Goal: Information Seeking & Learning: Learn about a topic

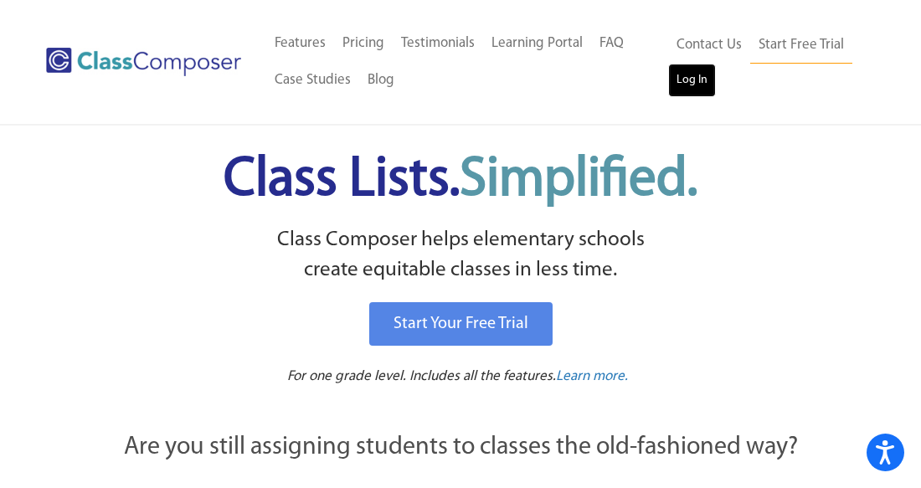
click at [683, 94] on link "Log In" at bounding box center [692, 80] width 48 height 33
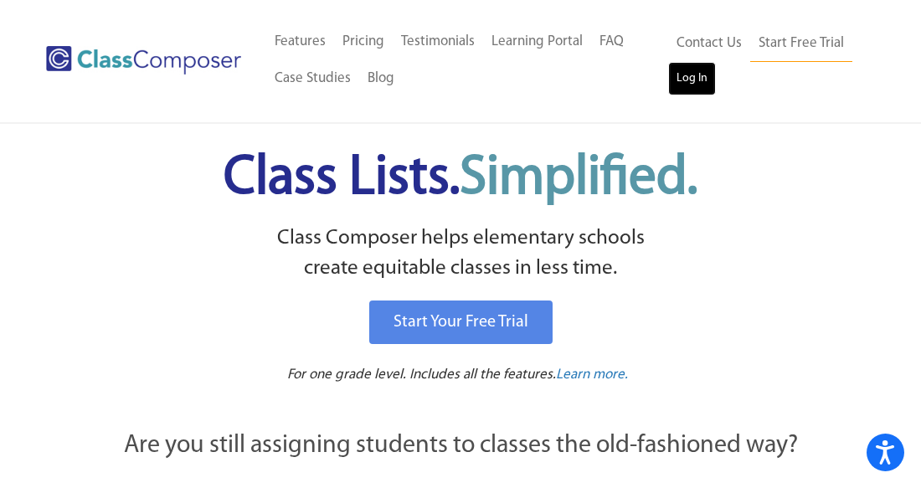
click at [691, 76] on link "Log In" at bounding box center [692, 78] width 48 height 33
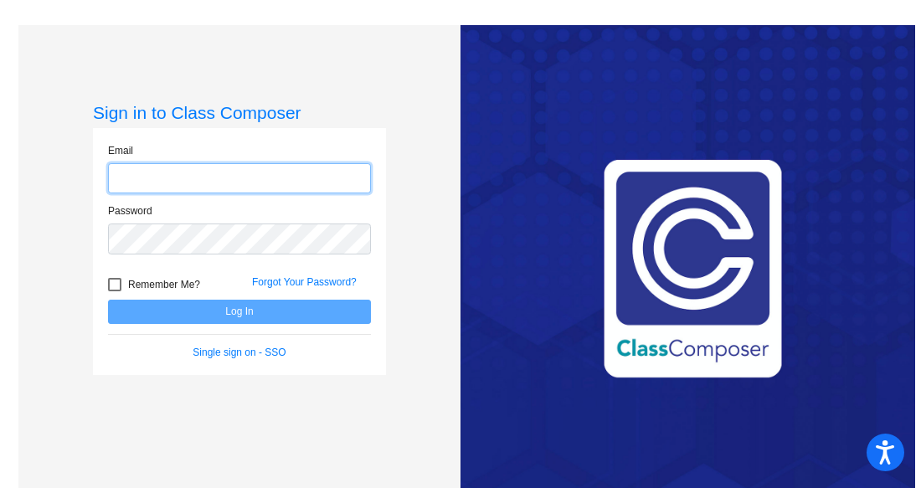
type input "rdougherty@swsdk6.com"
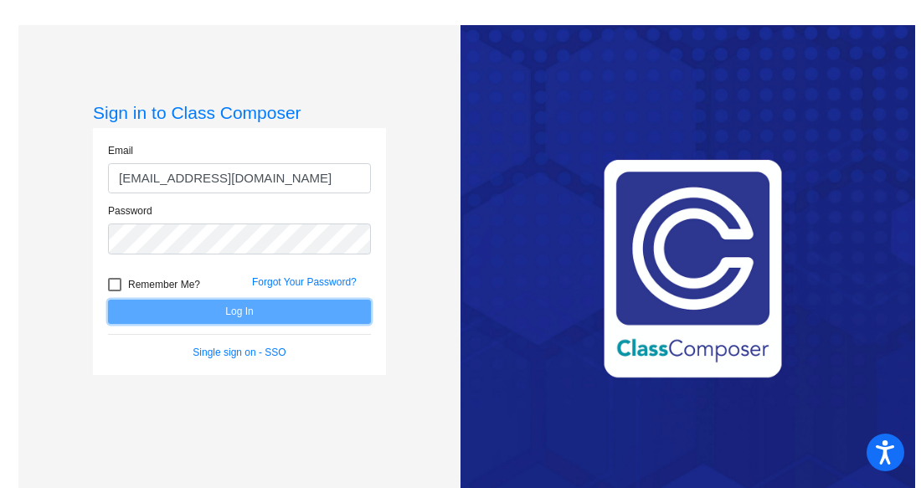
click at [196, 318] on button "Log In" at bounding box center [239, 312] width 263 height 24
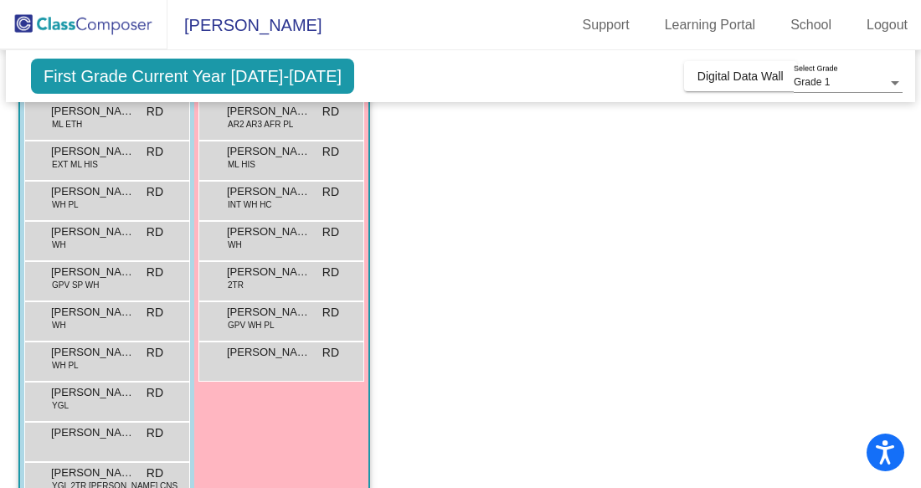
scroll to position [260, 0]
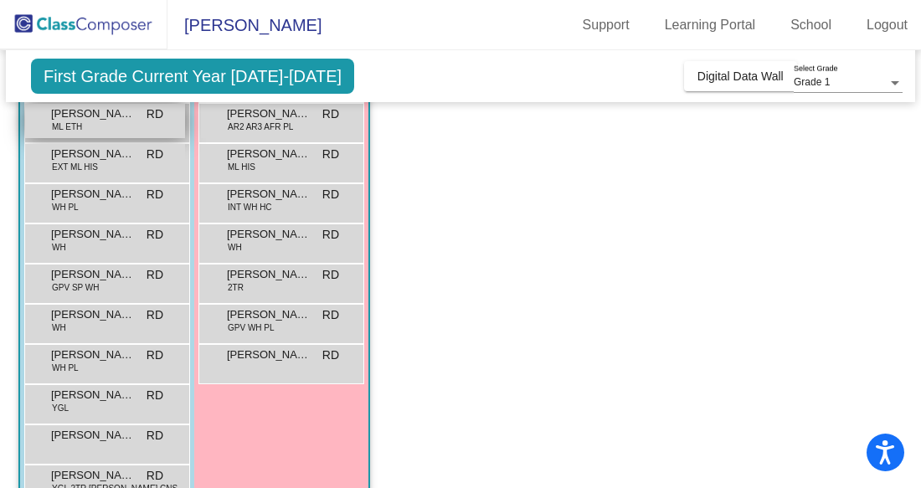
click at [126, 110] on div "Dev Acharya ML ETH RD lock do_not_disturb_alt" at bounding box center [105, 121] width 160 height 34
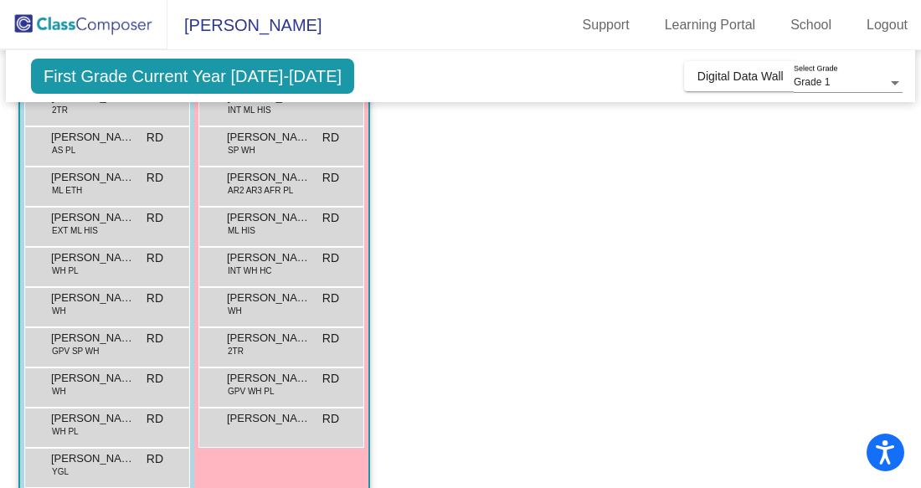
scroll to position [199, 0]
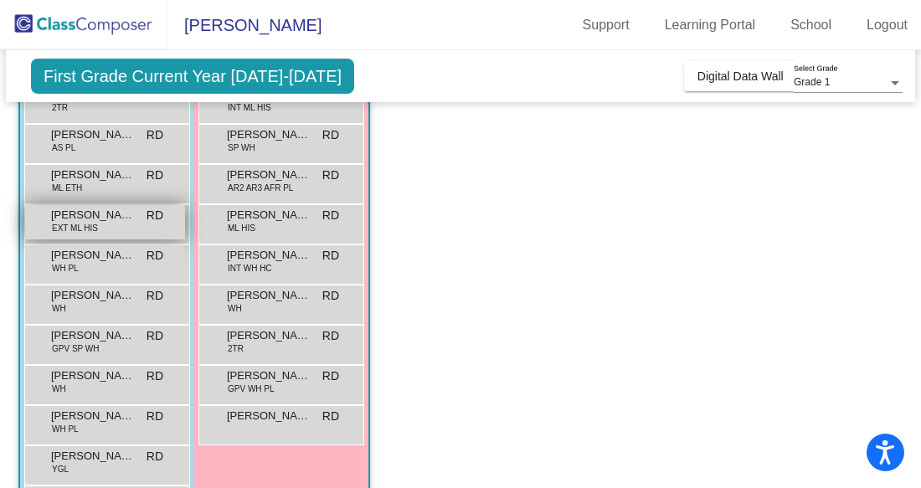
click at [90, 222] on span "EXT ML HIS" at bounding box center [75, 228] width 46 height 13
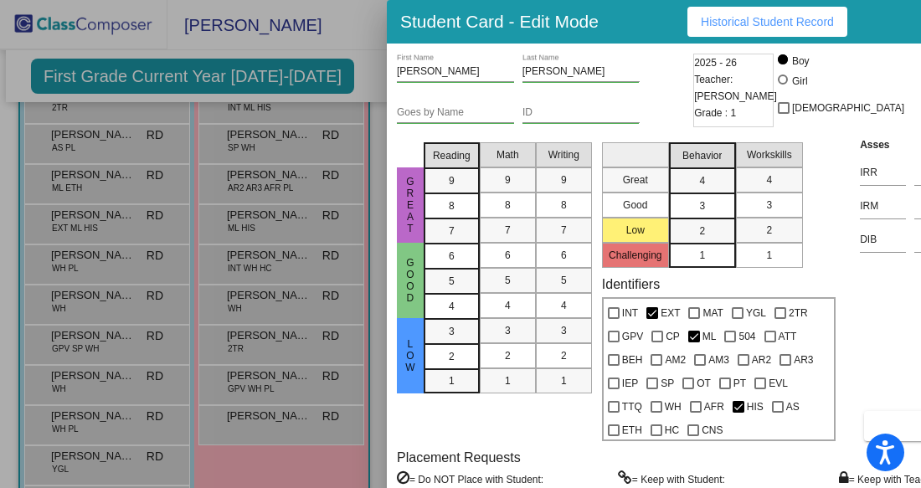
click at [424, 433] on mat-selection-list "Reading 9 8 7 6 5 4 3 2 1" at bounding box center [452, 289] width 56 height 306
click at [285, 462] on div at bounding box center [460, 244] width 921 height 488
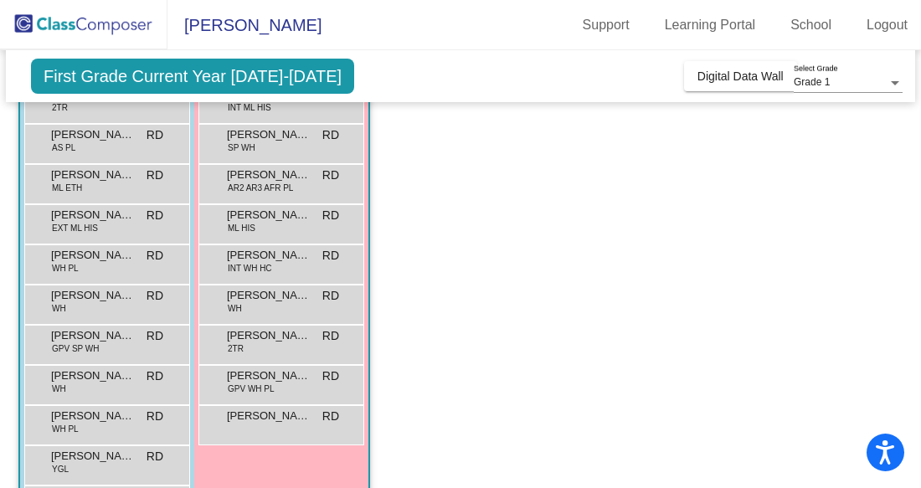
scroll to position [0, 0]
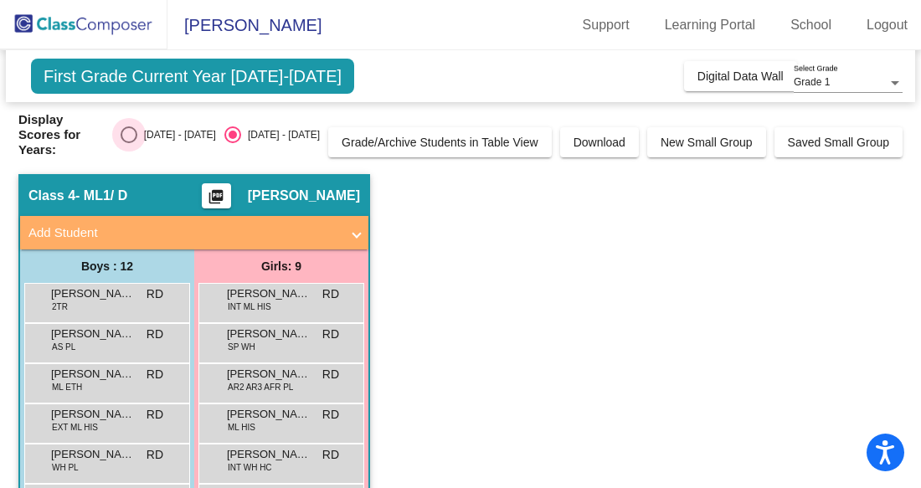
click at [137, 126] on div "Select an option" at bounding box center [129, 134] width 17 height 17
click at [129, 143] on input "[DATE] - [DATE]" at bounding box center [128, 143] width 1 height 1
radio input "true"
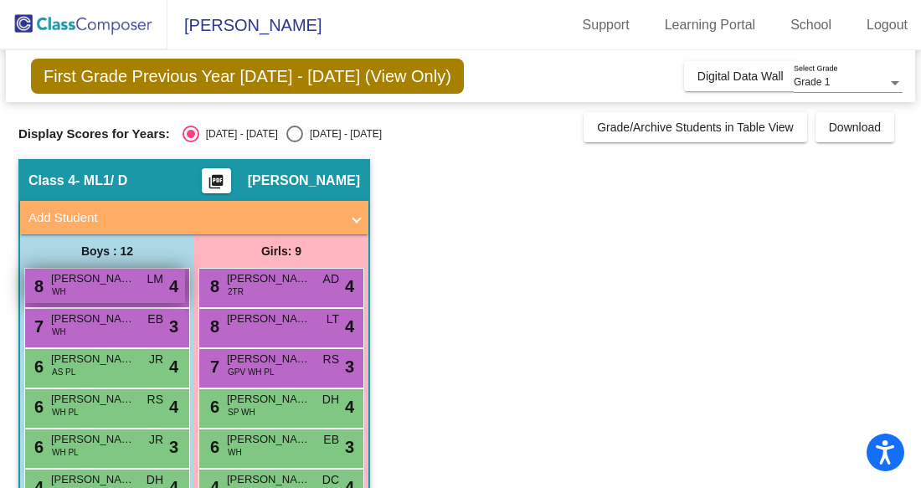
click at [102, 288] on div "8 [PERSON_NAME] [PERSON_NAME] LM lock do_not_disturb_alt 4" at bounding box center [105, 286] width 160 height 34
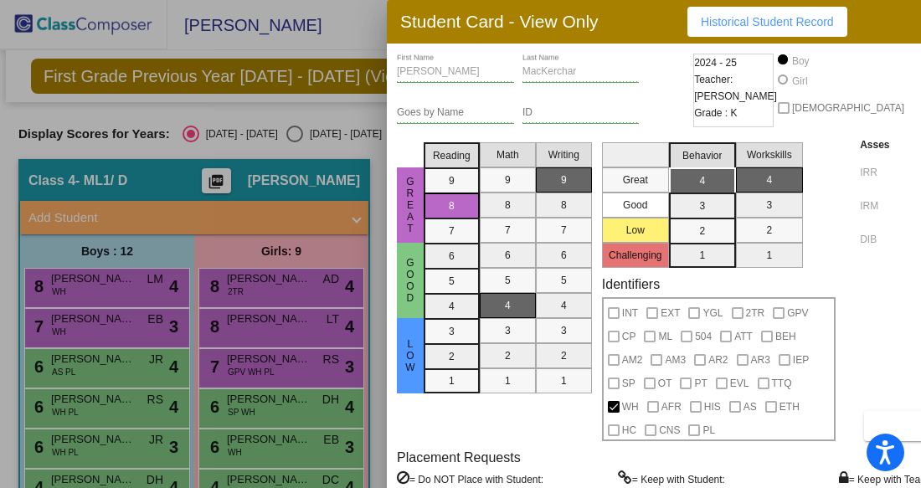
click at [350, 143] on div at bounding box center [460, 244] width 921 height 488
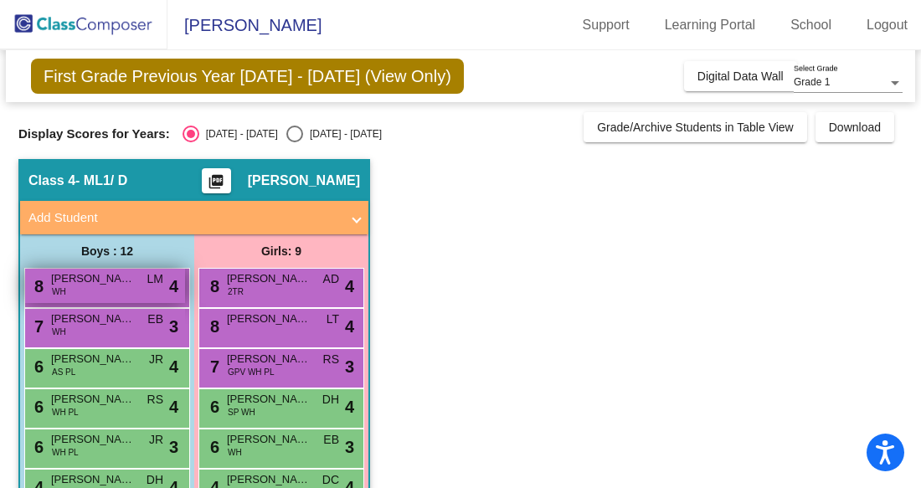
click at [127, 289] on div "8 [PERSON_NAME] [PERSON_NAME] LM lock do_not_disturb_alt 4" at bounding box center [105, 286] width 160 height 34
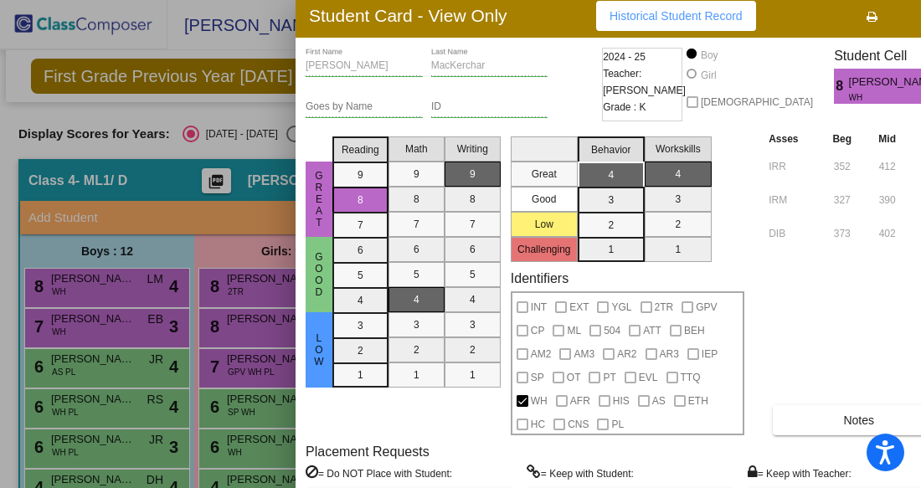
drag, startPoint x: 845, startPoint y: 23, endPoint x: 751, endPoint y: 21, distance: 93.8
click at [751, 21] on div "Student Card - View Only Historical Student Record" at bounding box center [630, 16] width 670 height 44
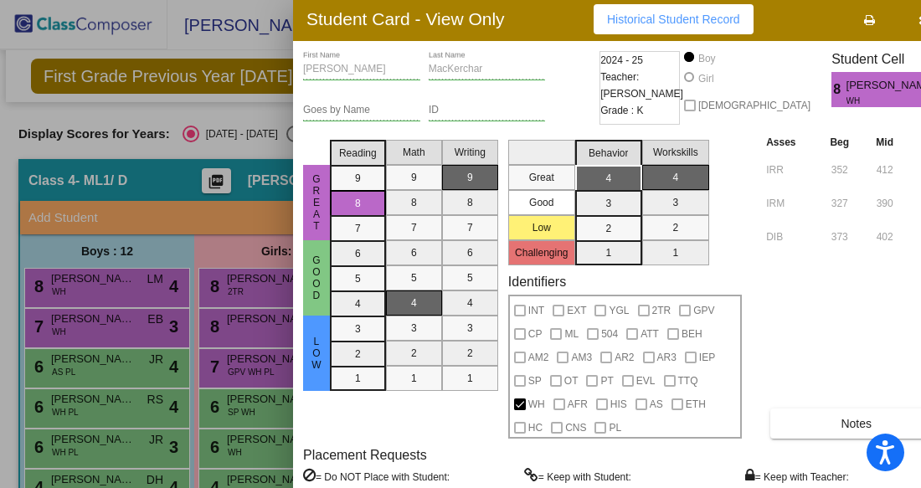
click at [918, 20] on icon "button" at bounding box center [922, 20] width 9 height 12
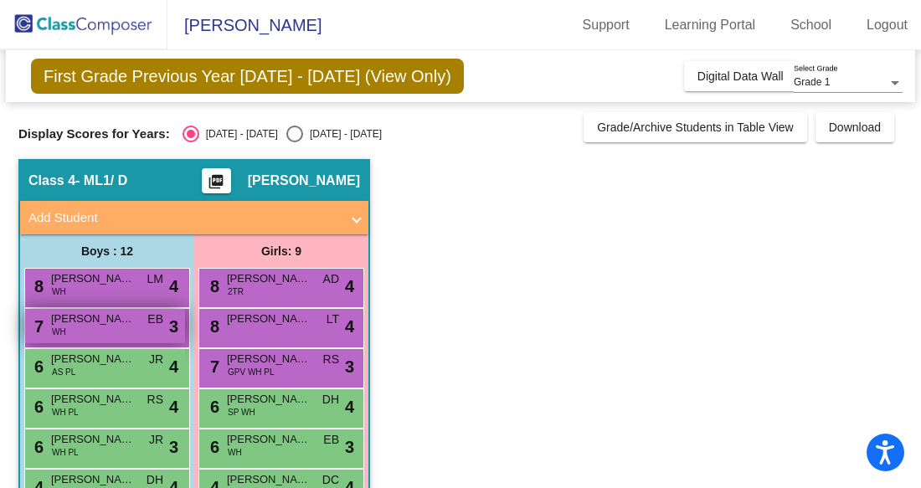
click at [121, 322] on span "[PERSON_NAME]" at bounding box center [93, 319] width 84 height 17
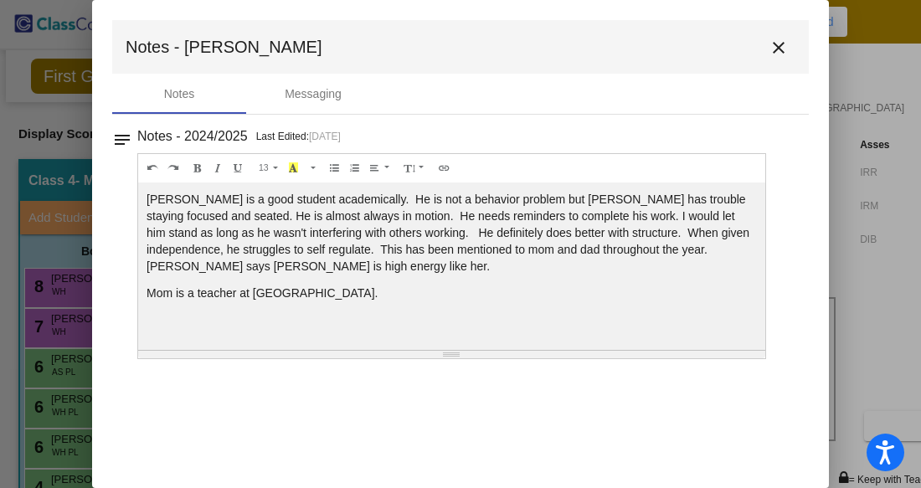
click at [777, 47] on mat-icon "close" at bounding box center [778, 48] width 20 height 20
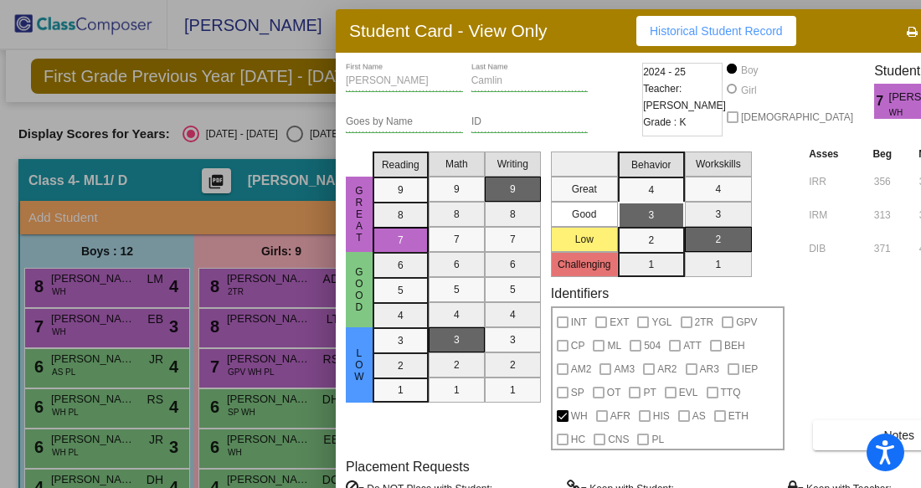
drag, startPoint x: 635, startPoint y: 8, endPoint x: 536, endPoint y: 17, distance: 100.0
click at [536, 17] on div "Student Card - View Only Historical Student Record" at bounding box center [671, 31] width 670 height 44
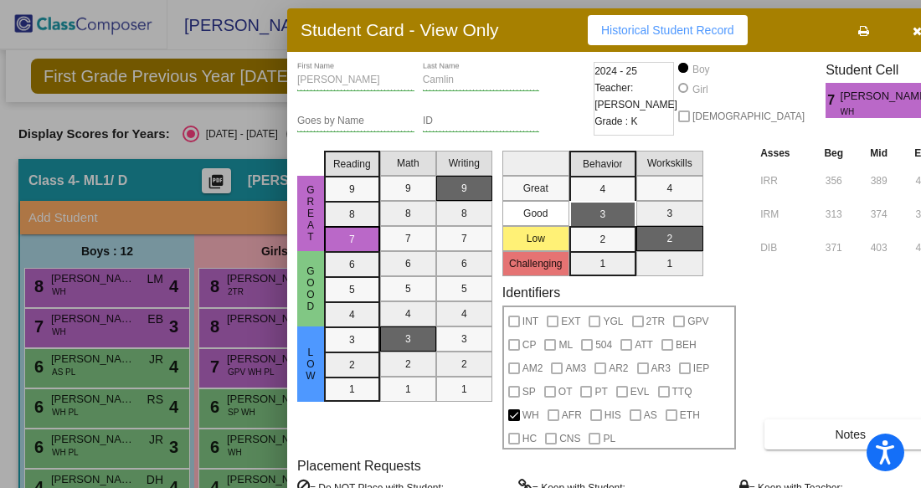
click at [890, 32] on button "button" at bounding box center [917, 30] width 54 height 30
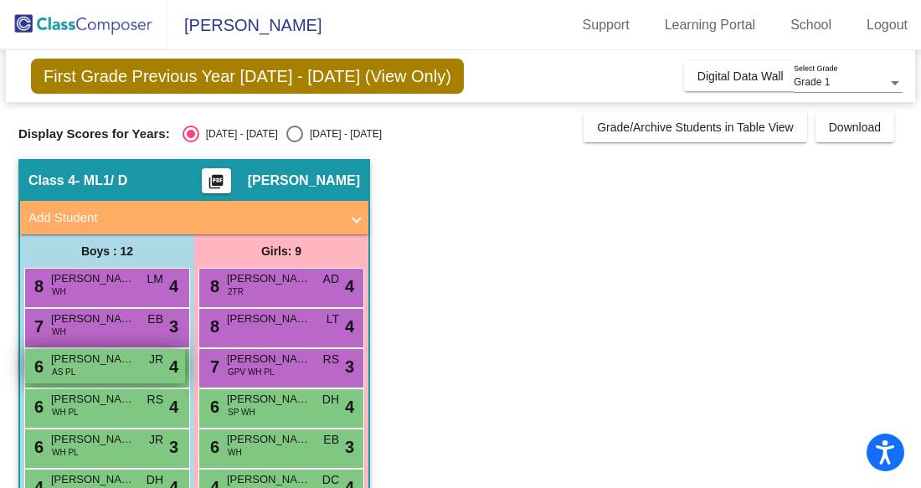
click at [93, 364] on span "[PERSON_NAME]" at bounding box center [93, 359] width 84 height 17
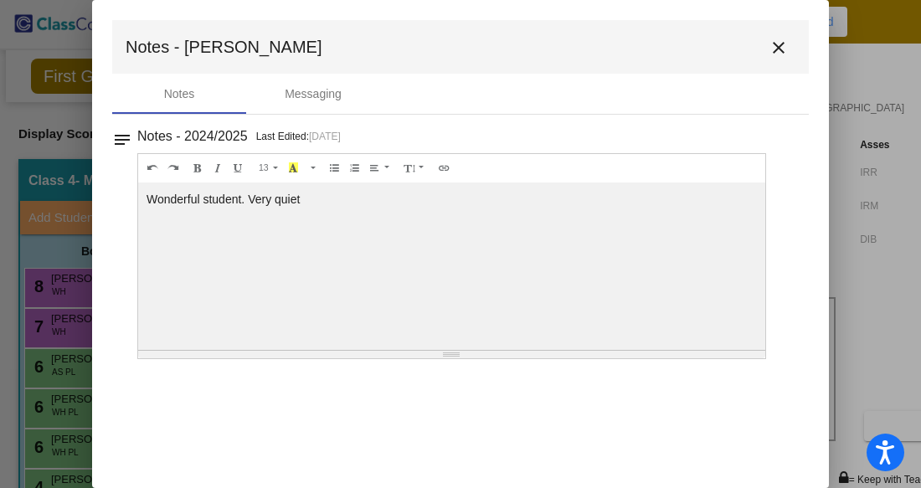
click at [785, 44] on mat-icon "close" at bounding box center [778, 48] width 20 height 20
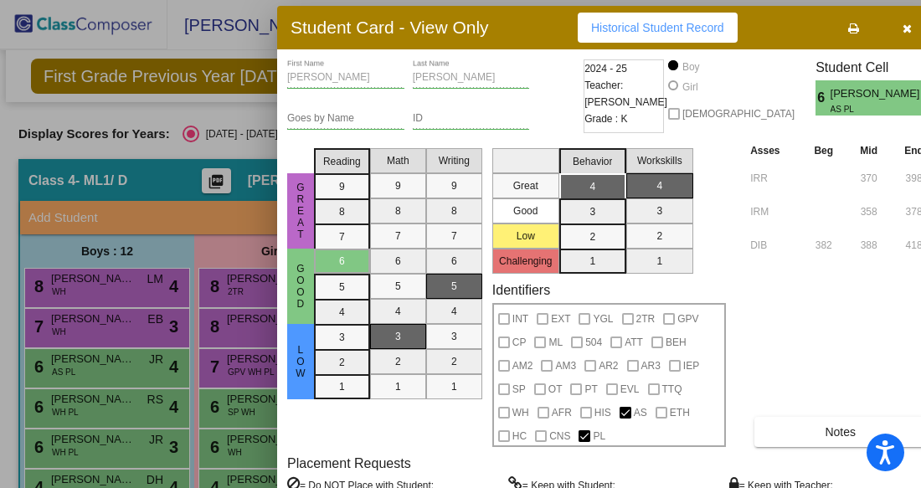
drag, startPoint x: 853, startPoint y: 18, endPoint x: 743, endPoint y: 23, distance: 109.8
click at [743, 23] on div "Student Card - View Only Historical Student Record" at bounding box center [612, 28] width 670 height 44
click at [902, 30] on icon "button" at bounding box center [906, 29] width 9 height 12
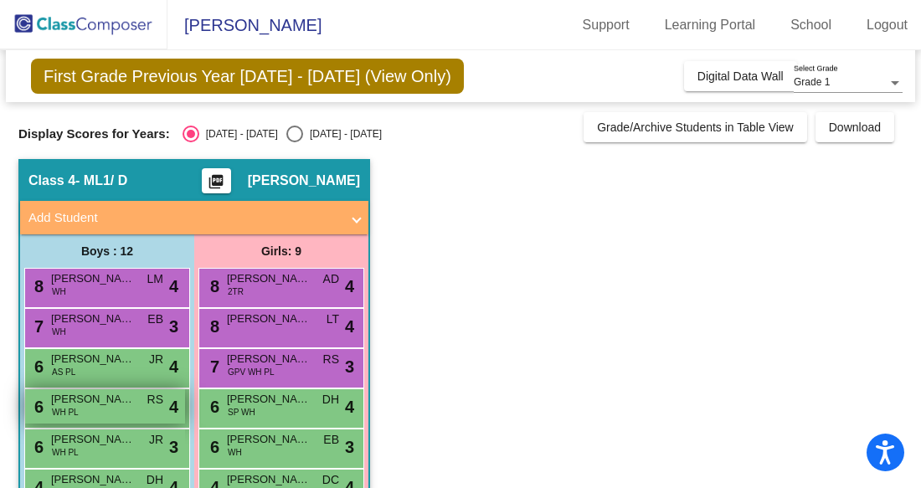
click at [63, 408] on span "WH PL" at bounding box center [65, 412] width 27 height 13
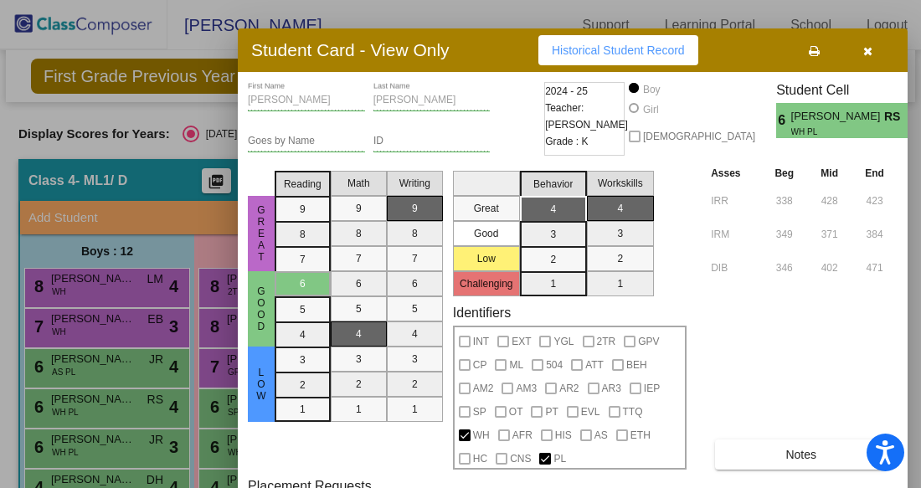
drag, startPoint x: 834, startPoint y: 38, endPoint x: 690, endPoint y: 64, distance: 146.3
click at [690, 64] on div "Student Card - View Only Historical Student Record" at bounding box center [573, 50] width 670 height 44
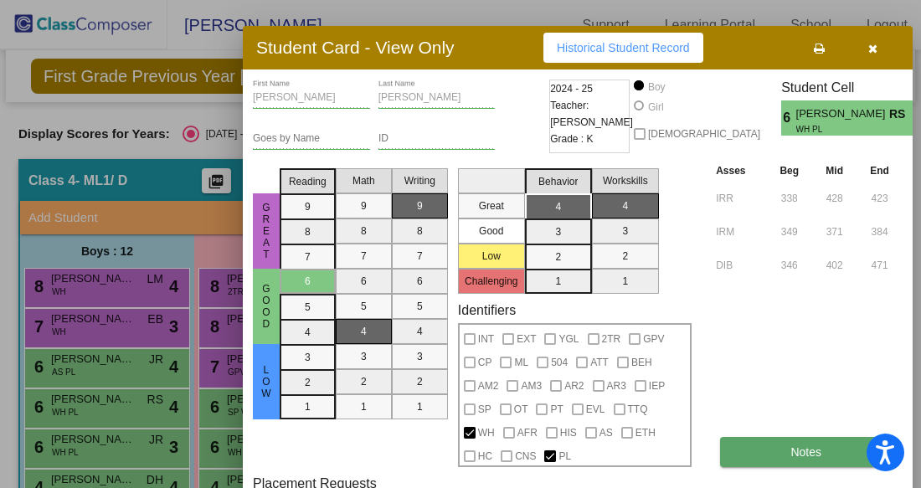
click at [720, 461] on button "Notes" at bounding box center [806, 452] width 172 height 30
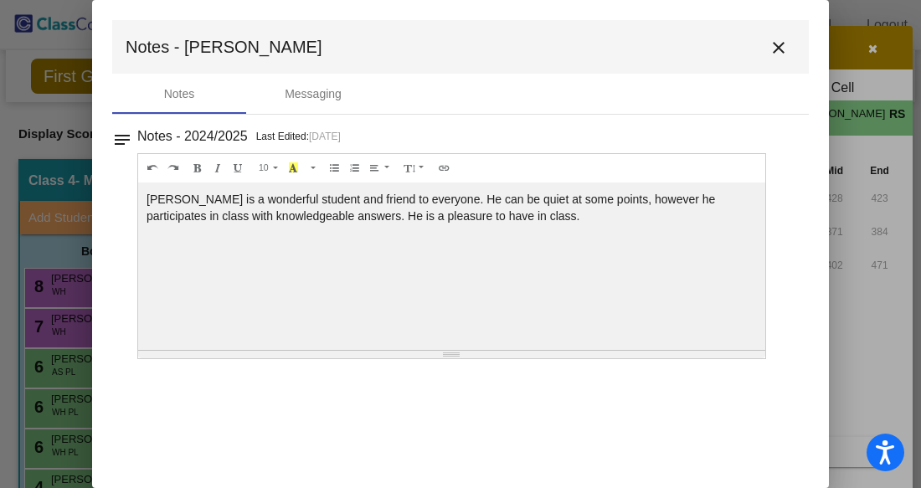
click at [780, 42] on mat-icon "close" at bounding box center [778, 48] width 20 height 20
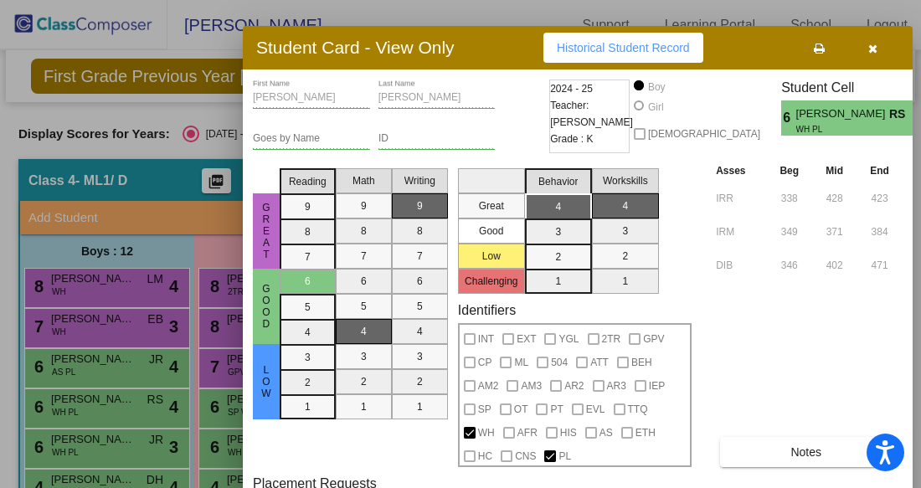
click at [868, 47] on icon "button" at bounding box center [872, 49] width 9 height 12
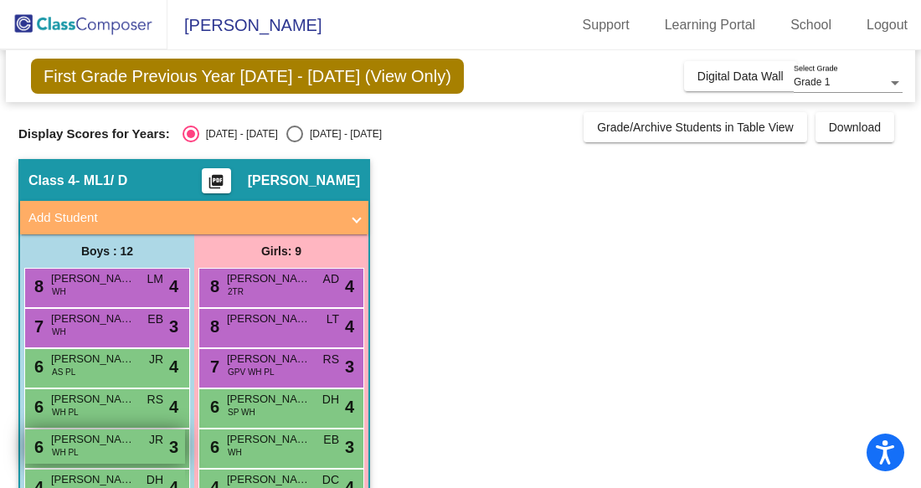
click at [133, 439] on span "[PERSON_NAME] [PERSON_NAME]" at bounding box center [93, 439] width 84 height 17
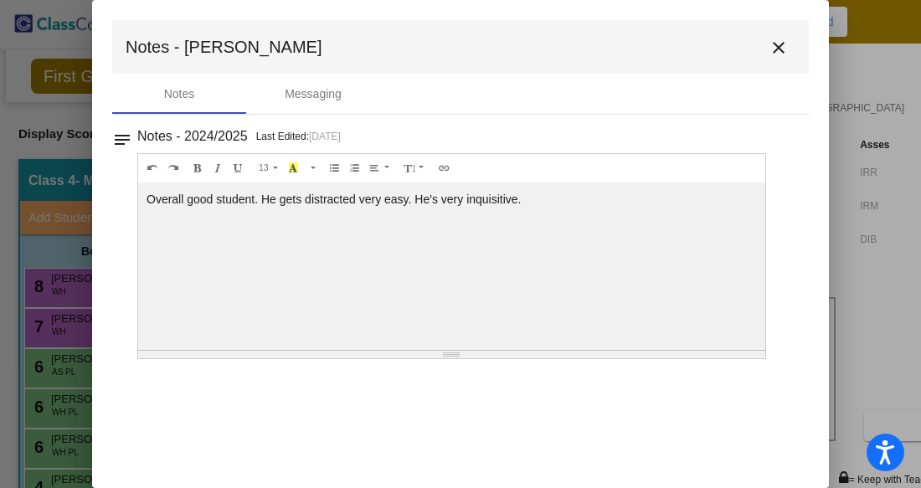
click at [777, 47] on mat-icon "close" at bounding box center [778, 48] width 20 height 20
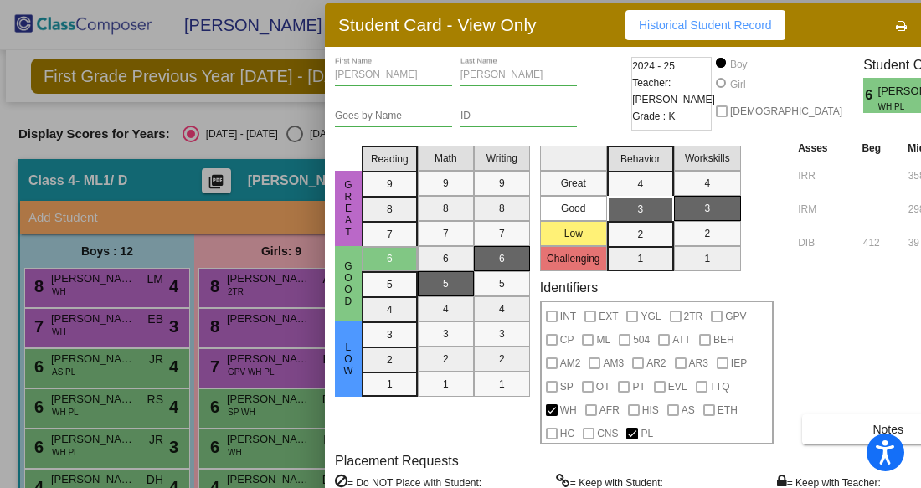
drag, startPoint x: 607, startPoint y: 23, endPoint x: 532, endPoint y: 23, distance: 74.5
click at [532, 23] on div "Student Card - View Only Historical Student Record" at bounding box center [660, 25] width 670 height 44
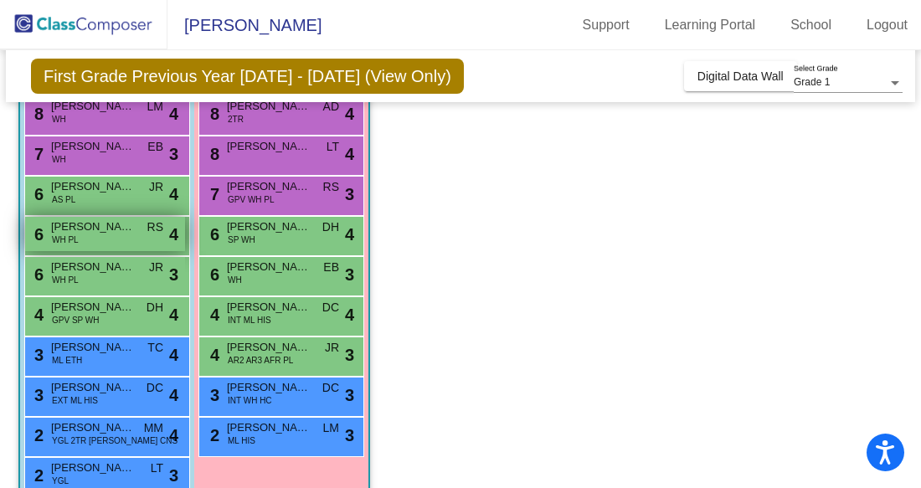
scroll to position [172, 0]
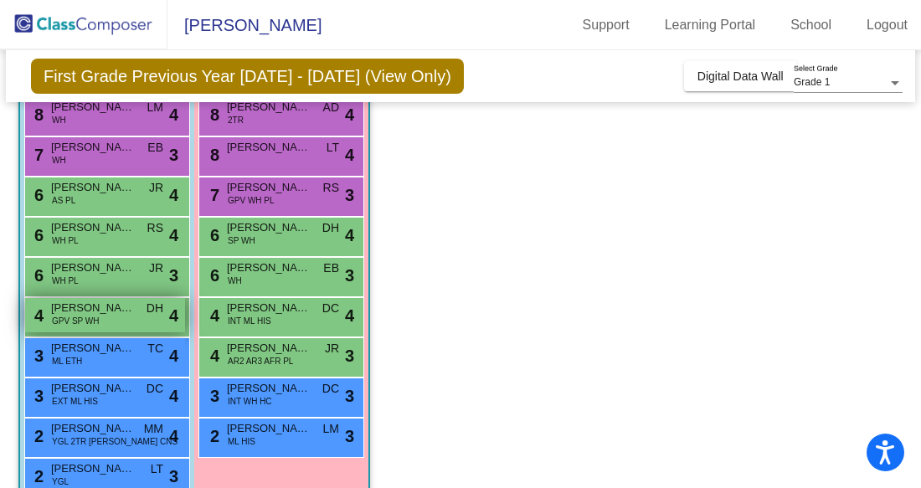
click at [94, 322] on span "GPV SP WH" at bounding box center [76, 321] width 48 height 13
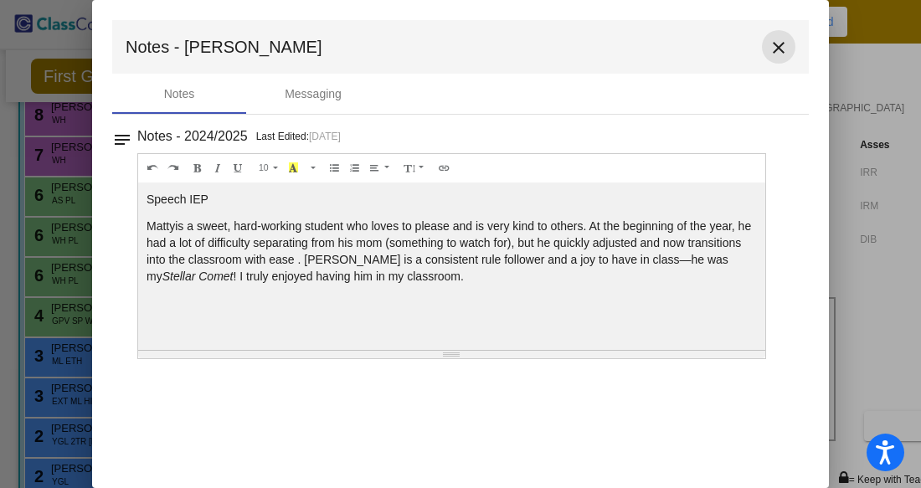
click at [778, 44] on mat-icon "close" at bounding box center [778, 48] width 20 height 20
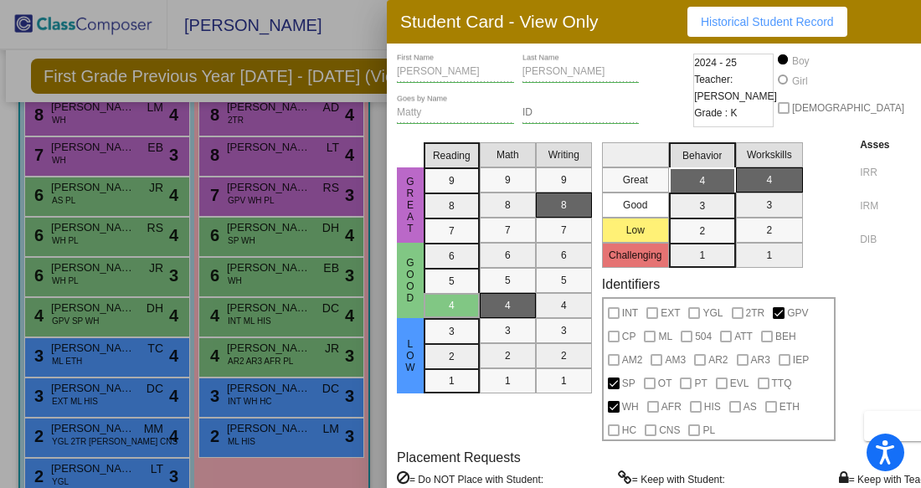
click at [102, 359] on div at bounding box center [460, 244] width 921 height 488
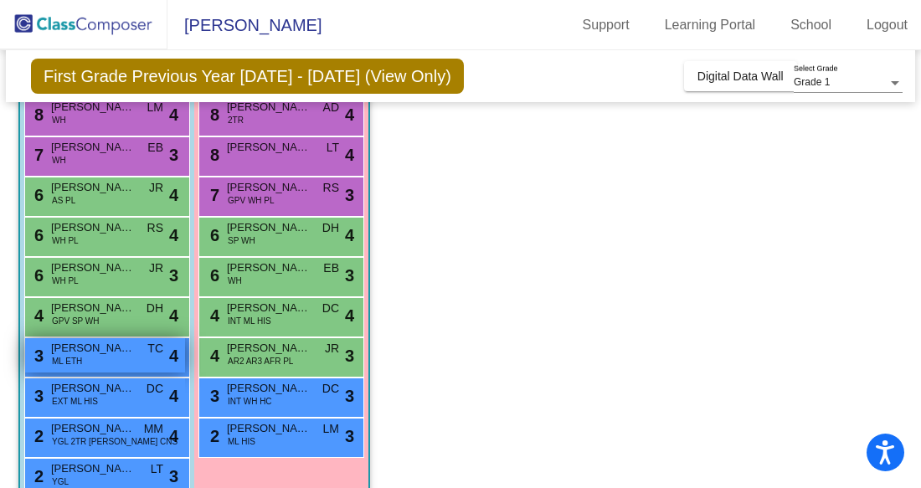
click at [103, 360] on div "3 Dev [PERSON_NAME] ETH TC lock do_not_disturb_alt 4" at bounding box center [105, 355] width 160 height 34
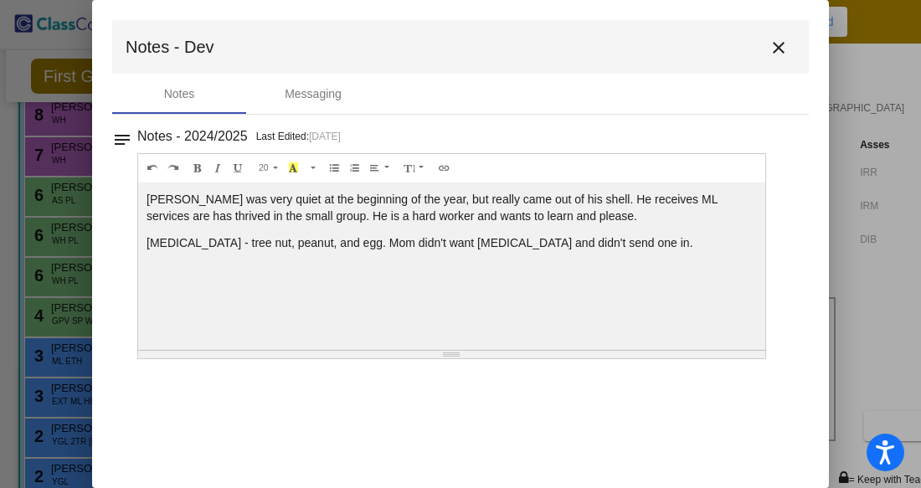
click at [780, 40] on mat-icon "close" at bounding box center [778, 48] width 20 height 20
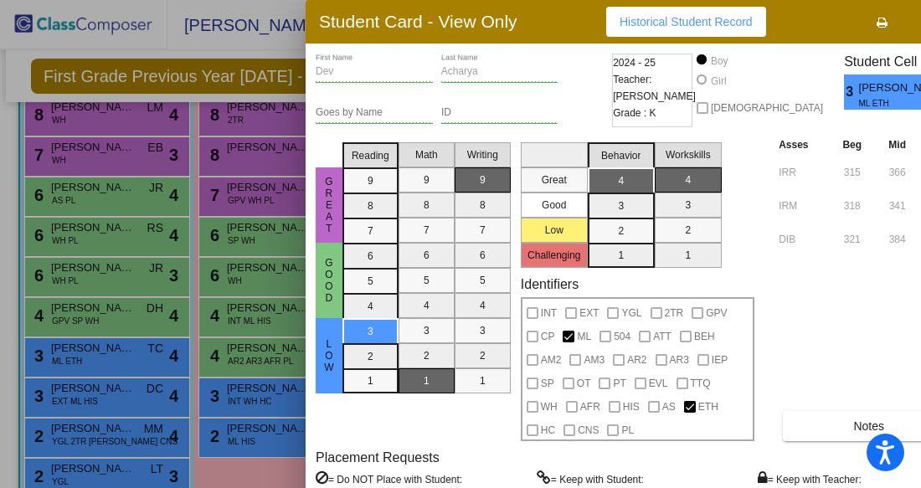
drag, startPoint x: 848, startPoint y: 25, endPoint x: 768, endPoint y: 26, distance: 79.5
click at [768, 26] on div "Student Card - View Only Historical Student Record" at bounding box center [641, 22] width 670 height 44
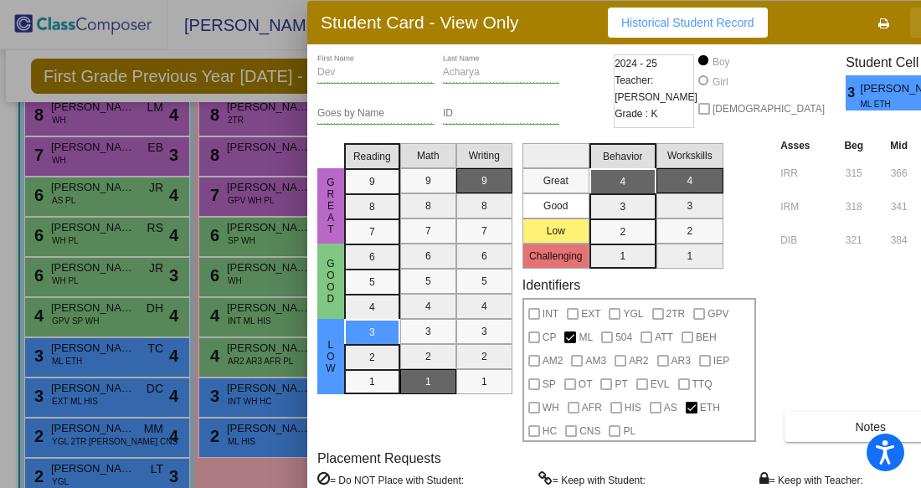
click at [920, 23] on icon "button" at bounding box center [936, 24] width 9 height 12
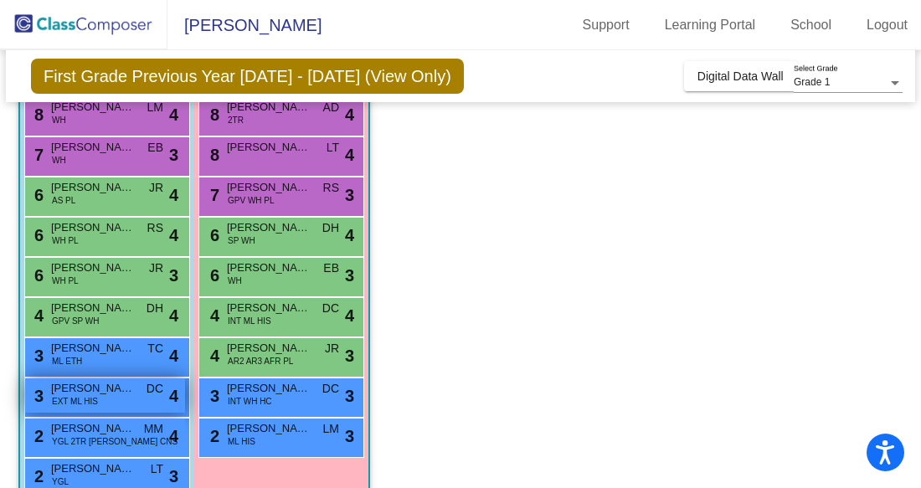
click at [65, 398] on span "EXT ML HIS" at bounding box center [75, 401] width 46 height 13
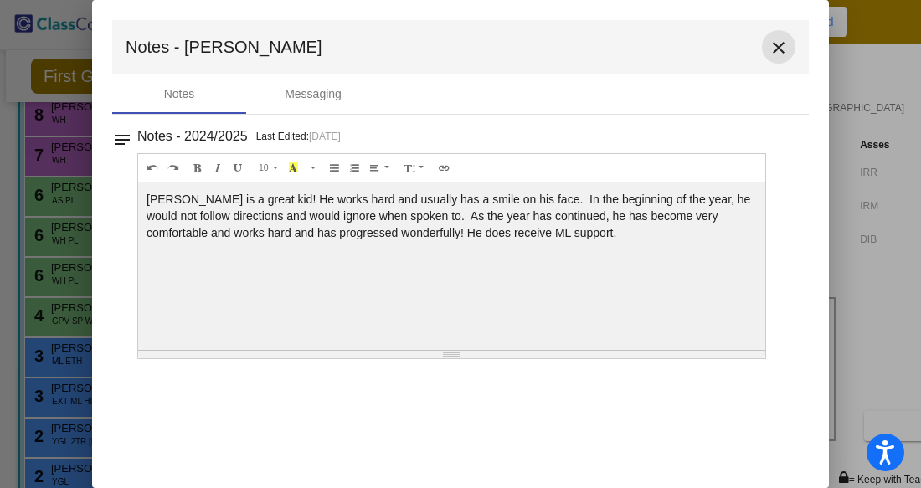
click at [778, 38] on mat-icon "close" at bounding box center [778, 48] width 20 height 20
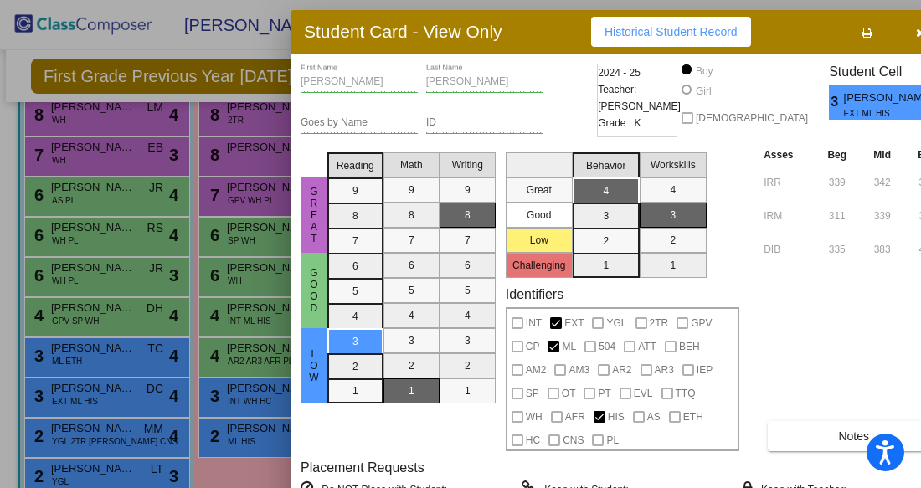
drag, startPoint x: 856, startPoint y: 8, endPoint x: 758, endPoint y: 16, distance: 98.3
click at [758, 16] on div "Student Card - View Only Historical Student Record" at bounding box center [625, 32] width 670 height 44
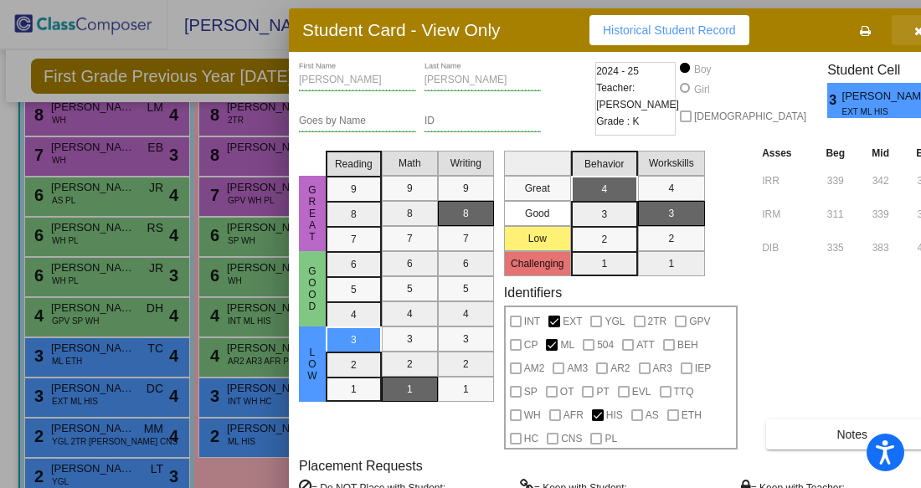
click at [914, 33] on icon "button" at bounding box center [918, 31] width 9 height 12
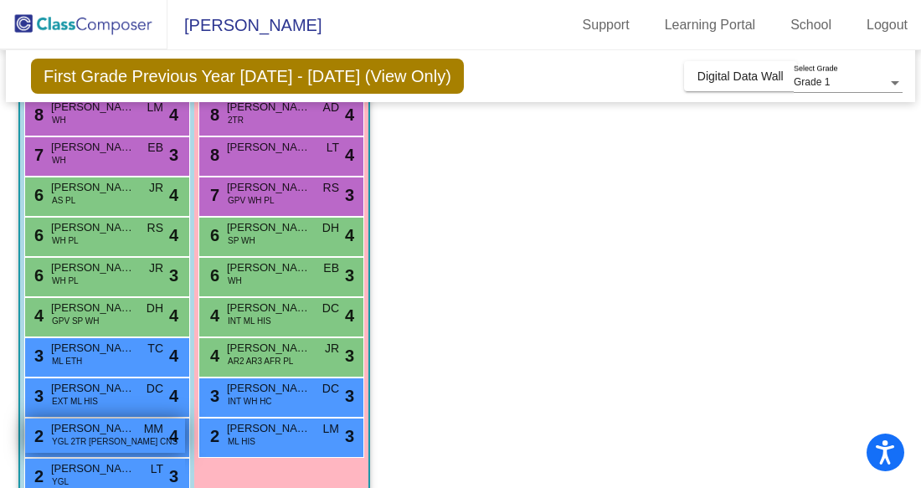
click at [104, 426] on span "[PERSON_NAME]" at bounding box center [93, 428] width 84 height 17
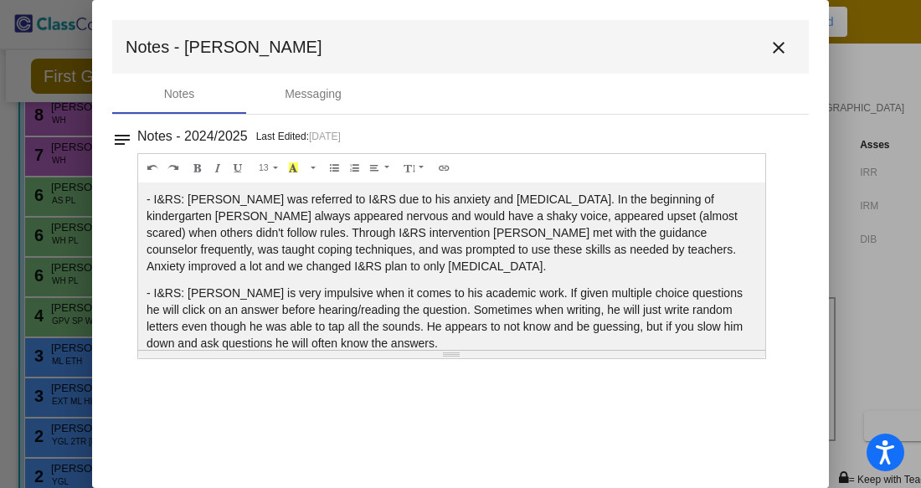
click at [784, 52] on mat-icon "close" at bounding box center [778, 48] width 20 height 20
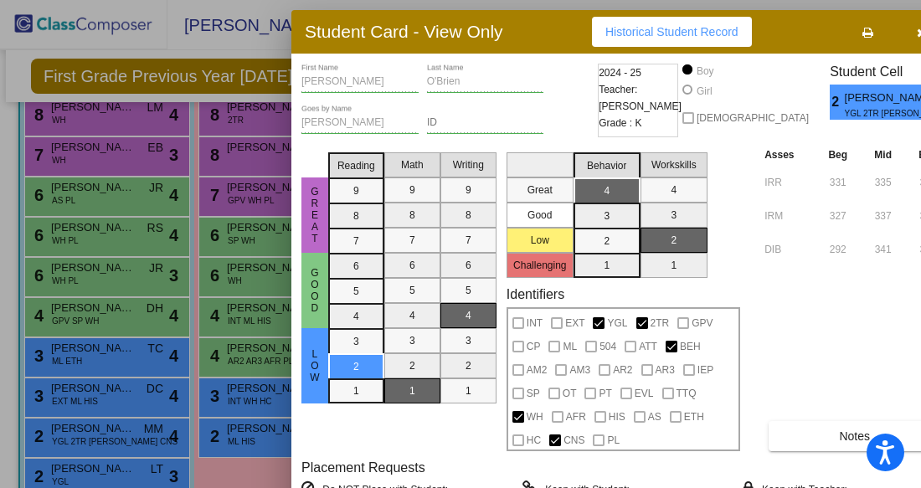
drag, startPoint x: 849, startPoint y: 26, endPoint x: 755, endPoint y: 36, distance: 94.3
click at [755, 36] on div "Student Card - View Only Historical Student Record" at bounding box center [626, 32] width 670 height 44
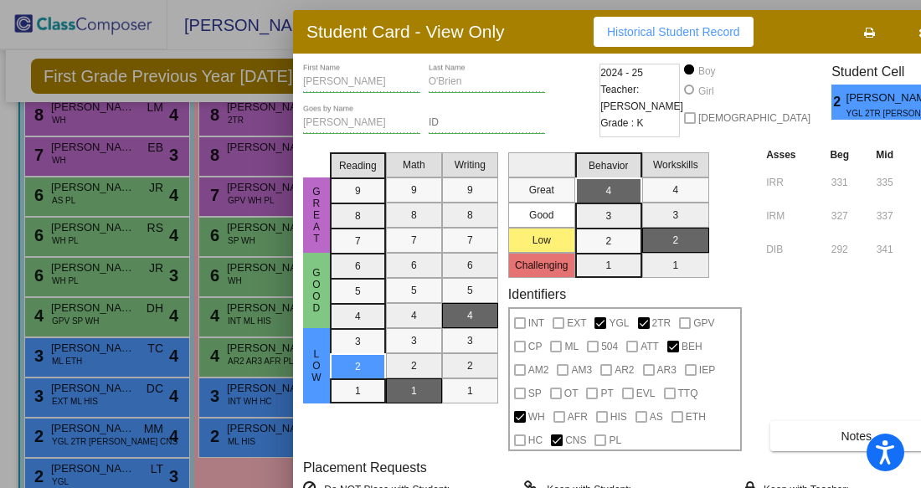
click at [918, 33] on icon "button" at bounding box center [922, 33] width 9 height 12
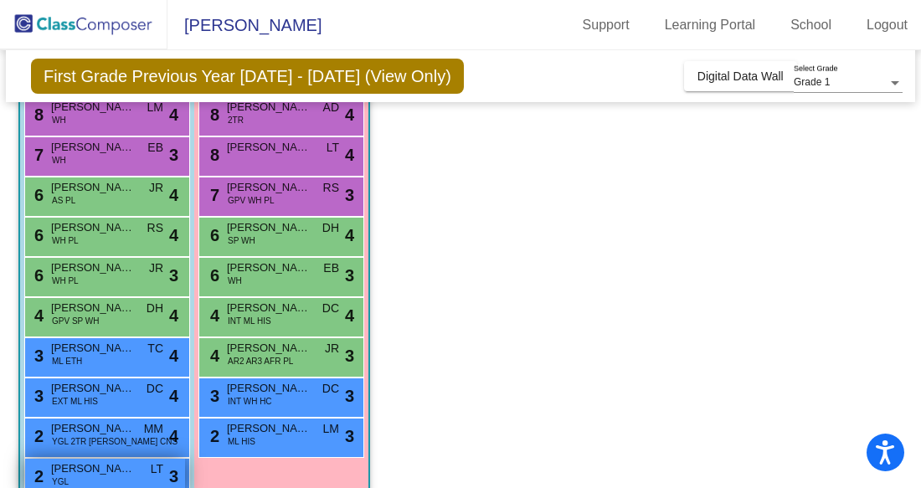
click at [88, 473] on span "[PERSON_NAME]" at bounding box center [93, 468] width 84 height 17
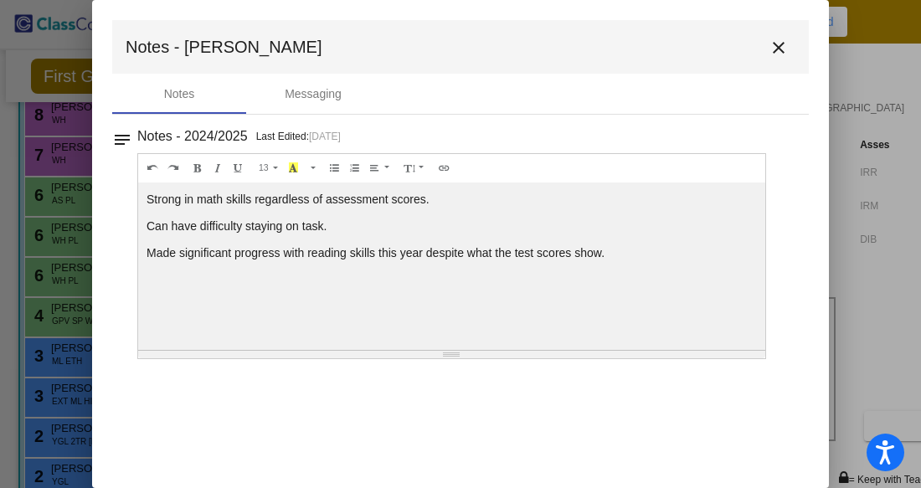
click at [781, 46] on mat-icon "close" at bounding box center [778, 48] width 20 height 20
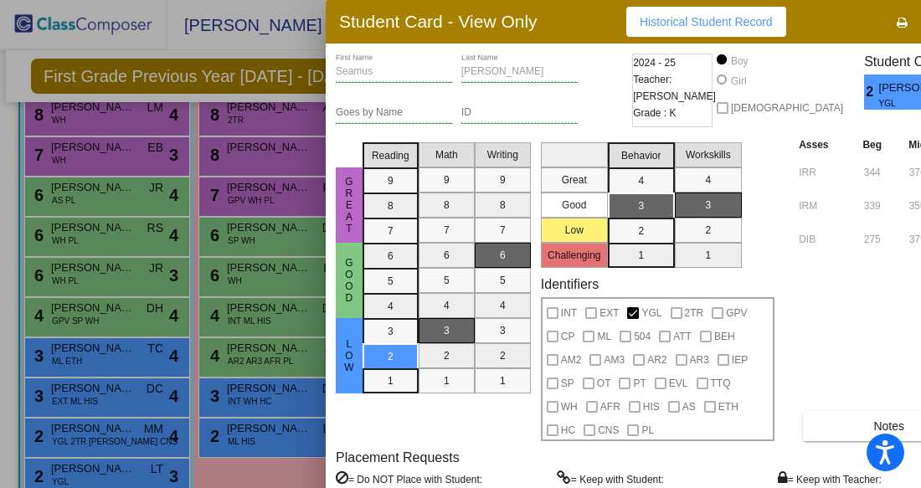
drag, startPoint x: 842, startPoint y: 16, endPoint x: 784, endPoint y: 17, distance: 57.8
click at [784, 17] on div "Student Card - View Only Historical Student Record" at bounding box center [661, 22] width 670 height 44
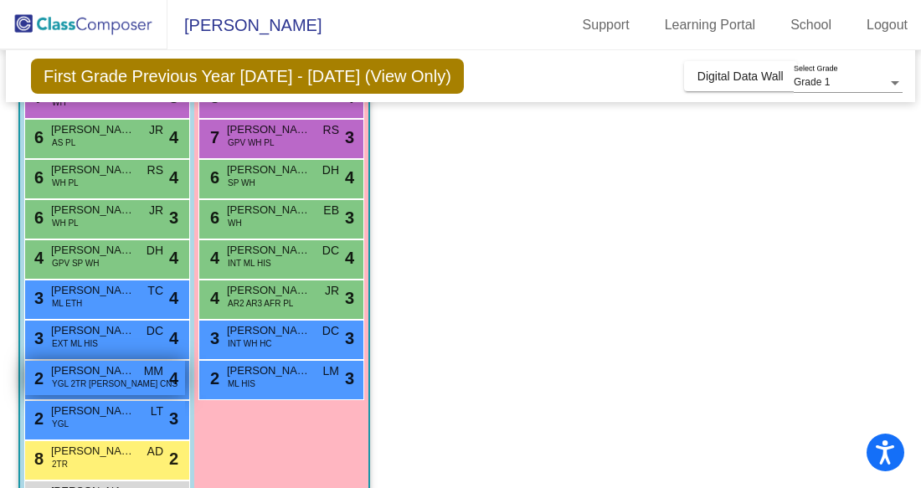
scroll to position [229, 0]
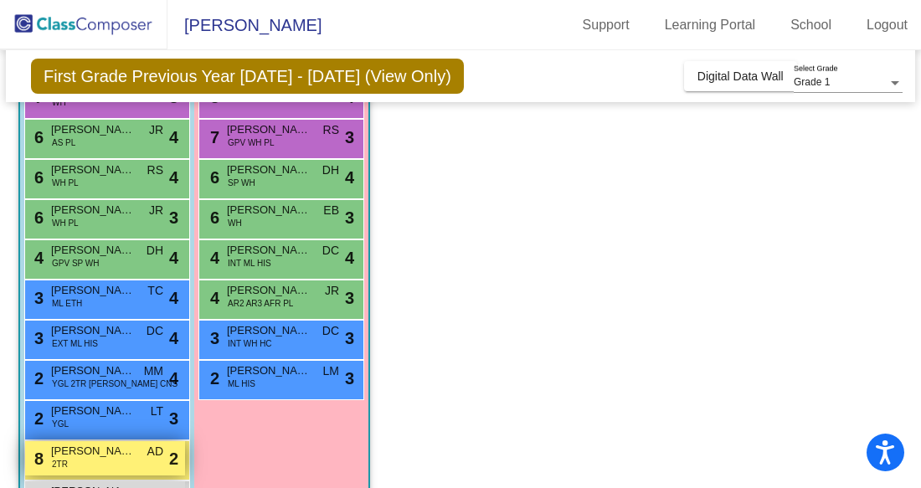
click at [97, 448] on span "[PERSON_NAME]" at bounding box center [93, 451] width 84 height 17
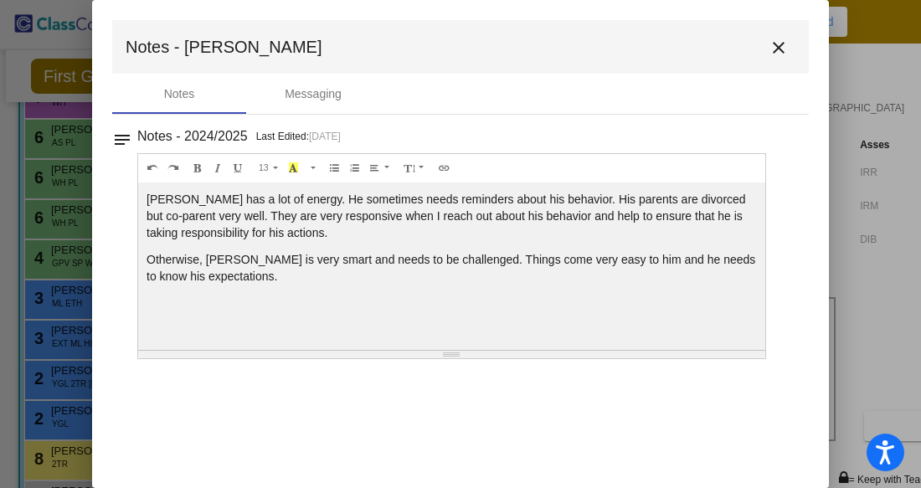
click at [779, 49] on mat-icon "close" at bounding box center [778, 48] width 20 height 20
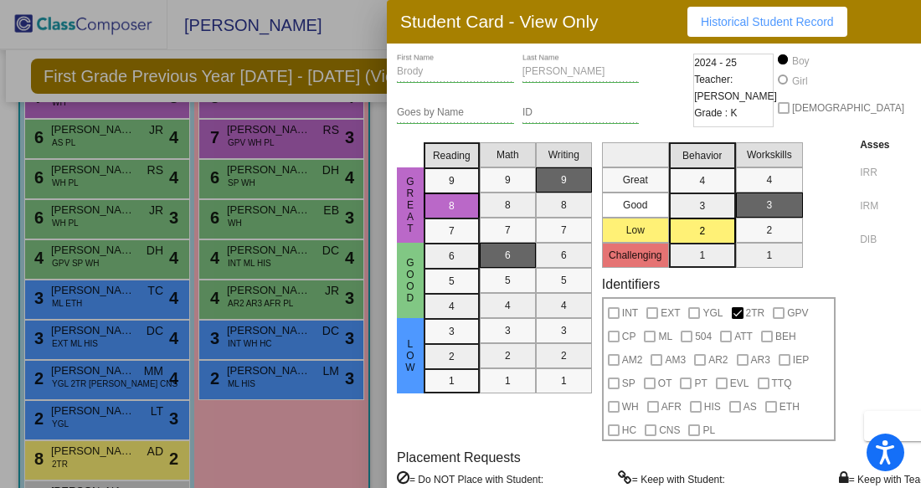
click at [375, 314] on div at bounding box center [460, 244] width 921 height 488
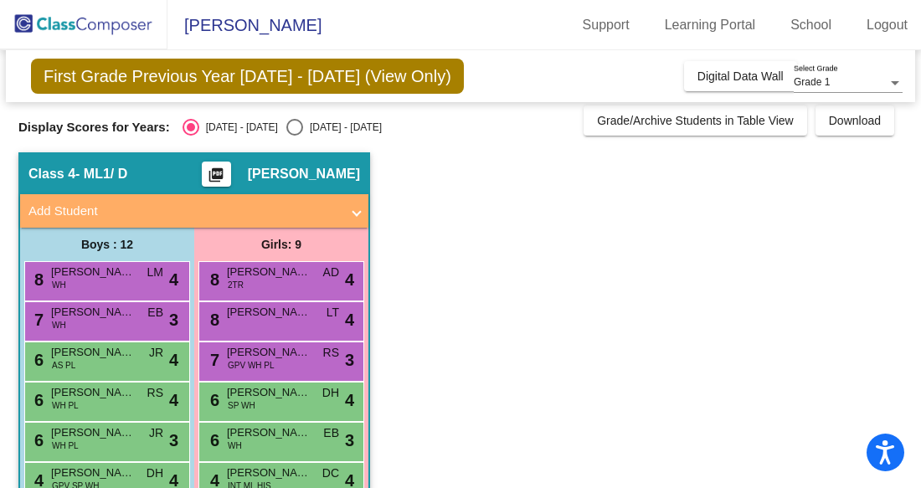
scroll to position [9, 0]
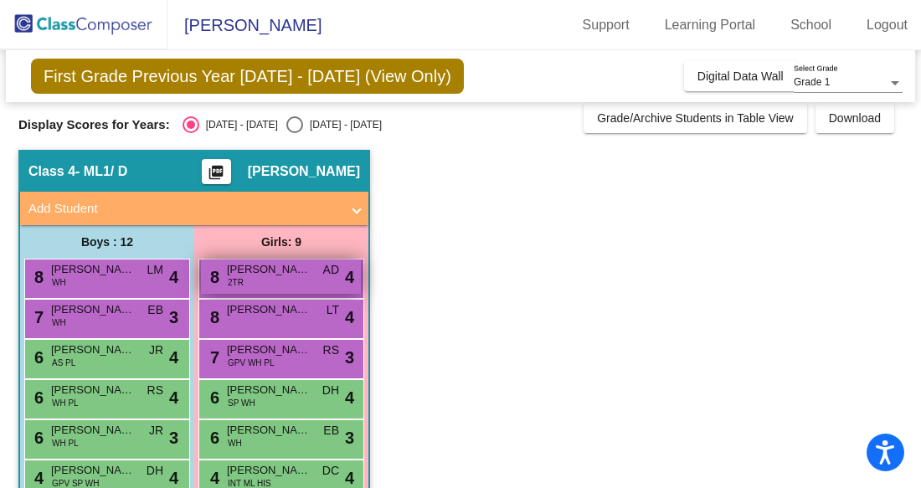
click at [311, 268] on div "8 [PERSON_NAME] 2TR AD lock do_not_disturb_alt 4" at bounding box center [281, 276] width 160 height 34
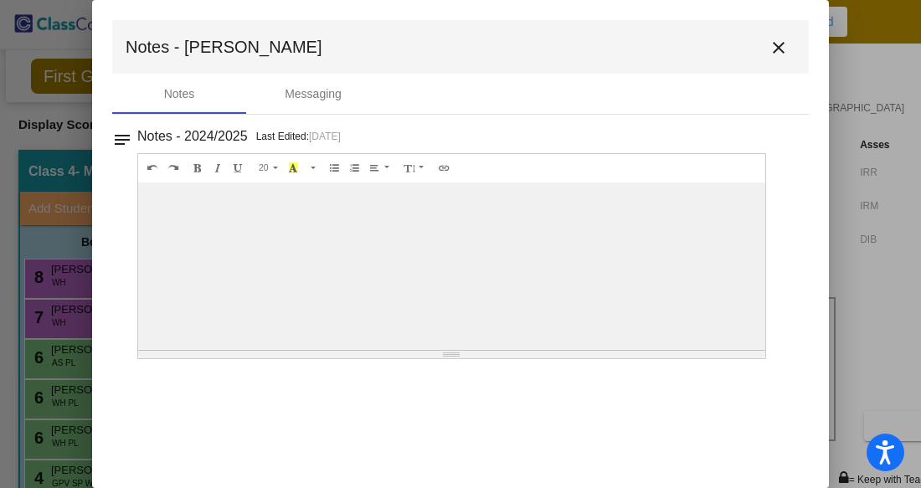
click at [450, 222] on div at bounding box center [451, 265] width 627 height 167
click at [780, 42] on mat-icon "close" at bounding box center [778, 48] width 20 height 20
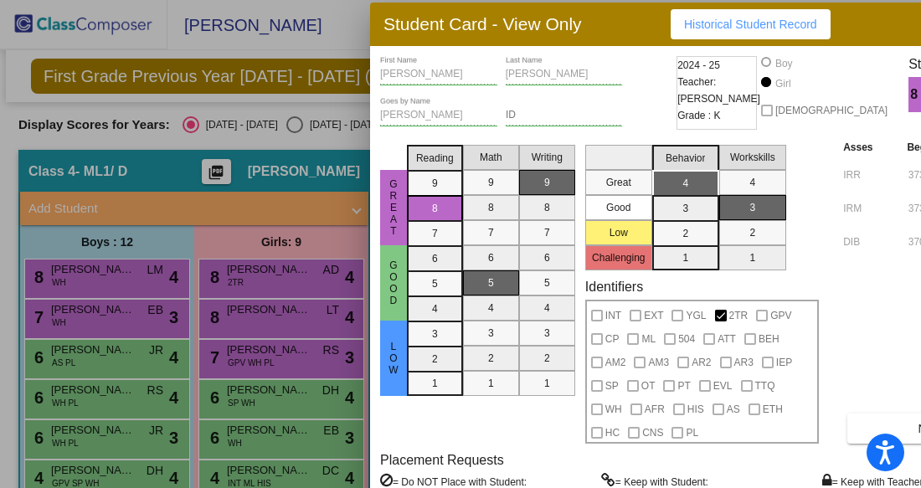
drag, startPoint x: 853, startPoint y: 14, endPoint x: 796, endPoint y: 16, distance: 56.9
click at [796, 16] on div "Student Card - View Only Historical Student Record" at bounding box center [705, 25] width 670 height 44
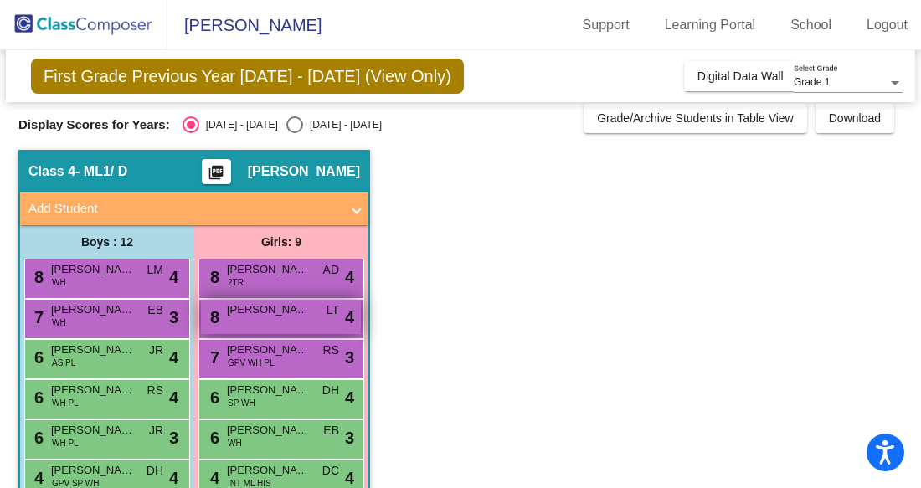
click at [269, 320] on div "8 [PERSON_NAME] LT lock do_not_disturb_alt 4" at bounding box center [281, 317] width 160 height 34
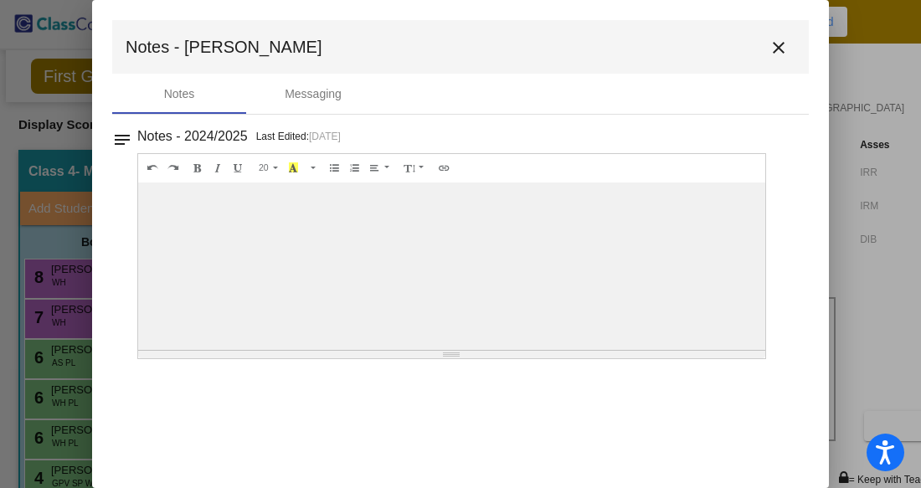
click at [783, 45] on mat-icon "close" at bounding box center [778, 48] width 20 height 20
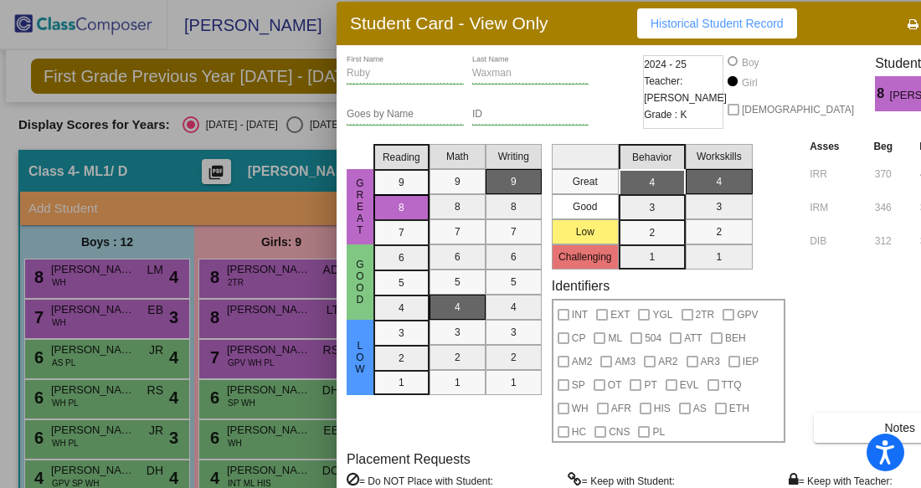
drag, startPoint x: 845, startPoint y: 23, endPoint x: 773, endPoint y: 22, distance: 72.0
click at [773, 22] on div "Student Card - View Only Historical Student Record" at bounding box center [671, 24] width 670 height 44
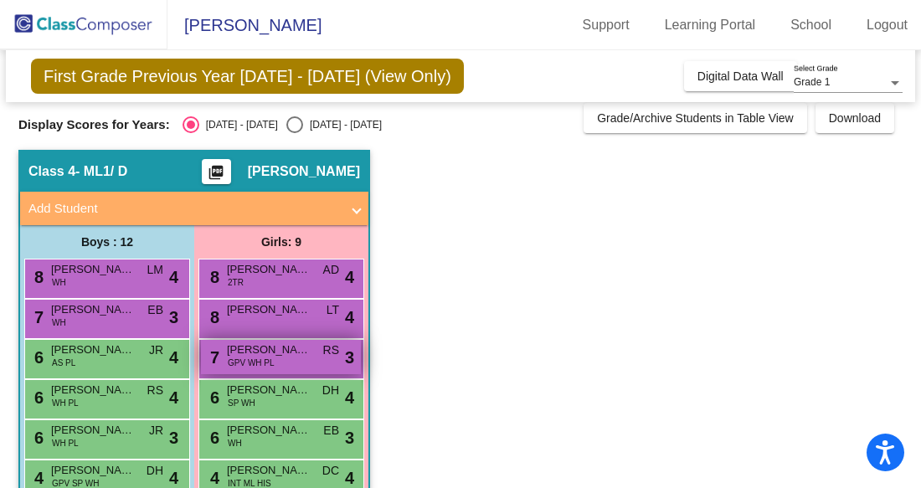
click at [229, 368] on span "GPV WH PL" at bounding box center [251, 363] width 47 height 13
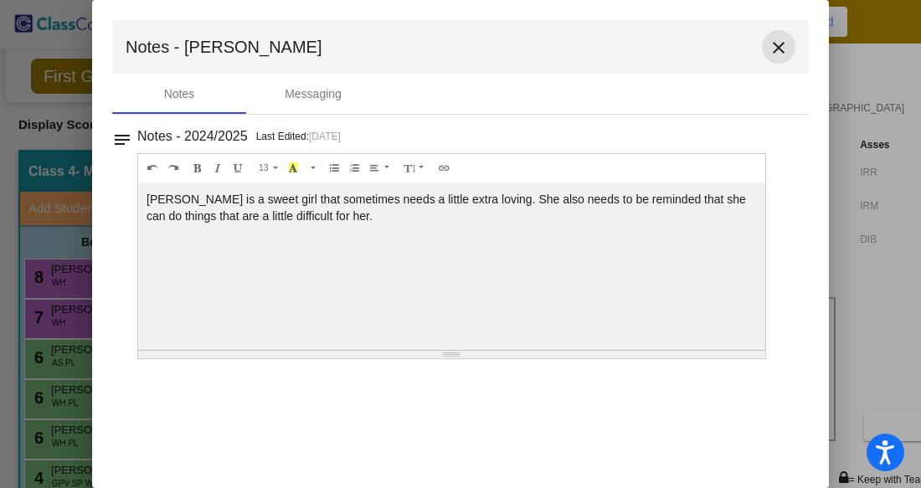
click at [773, 44] on mat-icon "close" at bounding box center [778, 48] width 20 height 20
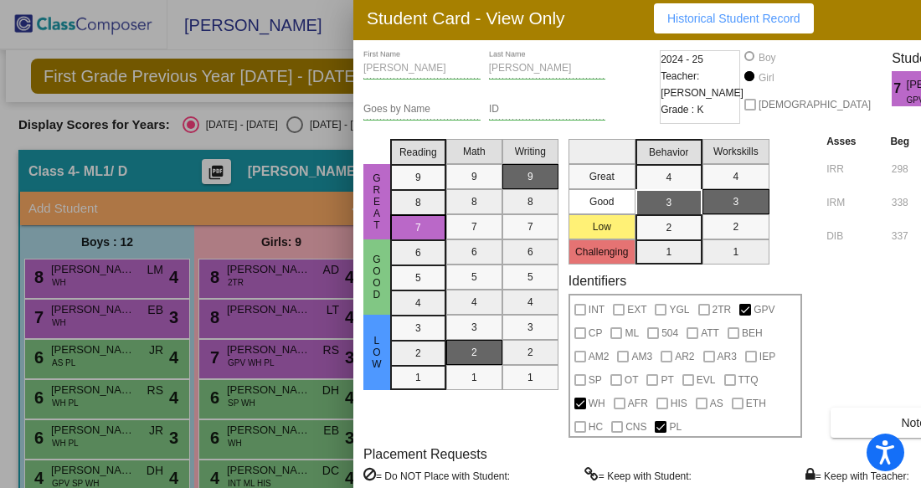
drag, startPoint x: 858, startPoint y: 29, endPoint x: 826, endPoint y: 27, distance: 31.9
click at [826, 27] on div "Student Card - View Only Historical Student Record" at bounding box center [688, 19] width 670 height 44
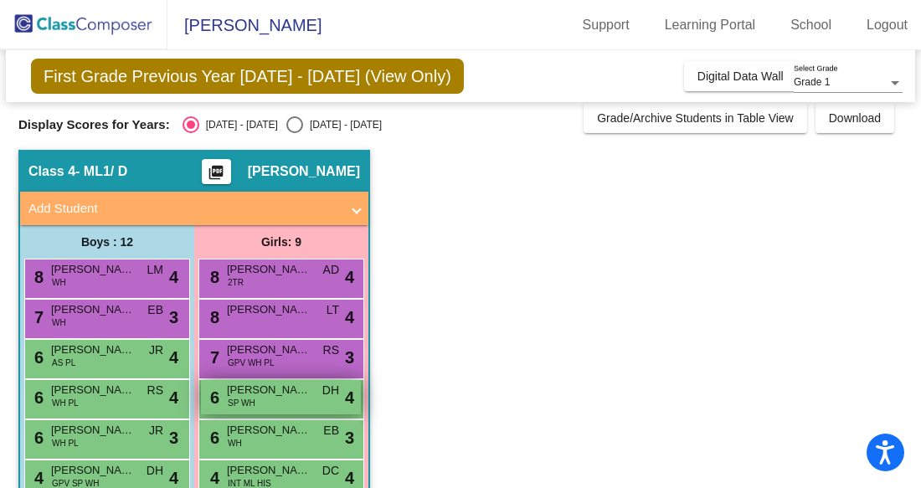
click at [294, 397] on span "[PERSON_NAME]" at bounding box center [269, 390] width 84 height 17
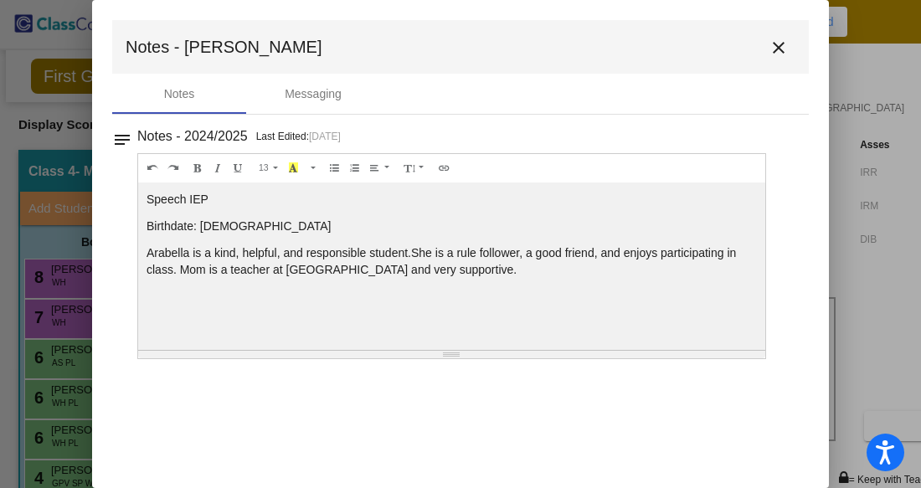
click at [778, 49] on mat-icon "close" at bounding box center [778, 48] width 20 height 20
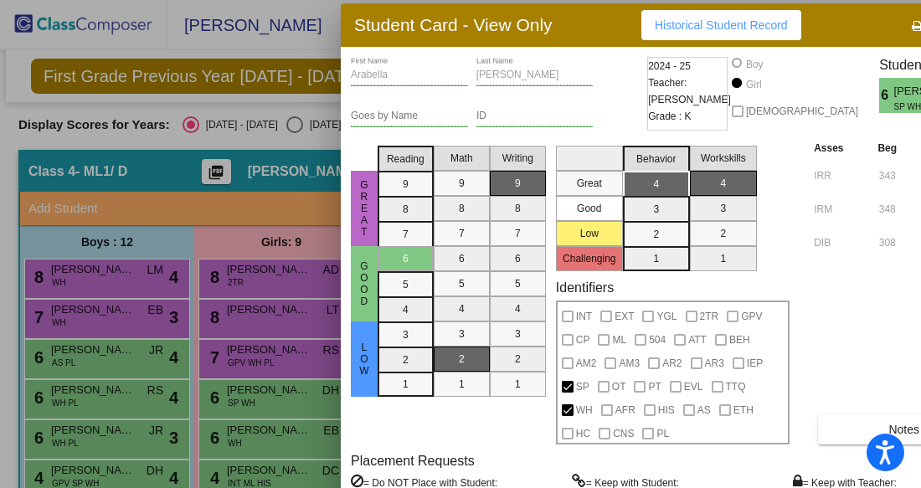
drag, startPoint x: 831, startPoint y: 21, endPoint x: 785, endPoint y: 24, distance: 46.2
click at [785, 24] on div "Student Card - View Only Historical Student Record" at bounding box center [676, 25] width 670 height 44
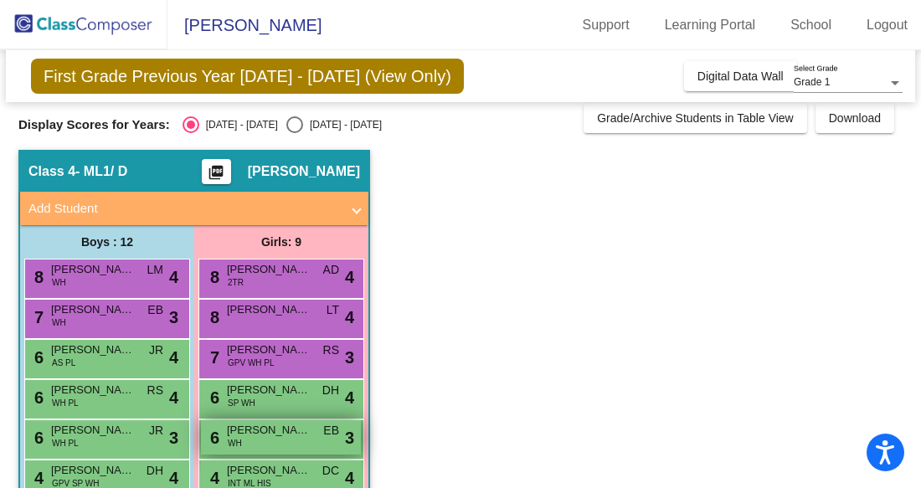
click at [233, 431] on span "[PERSON_NAME]" at bounding box center [269, 430] width 84 height 17
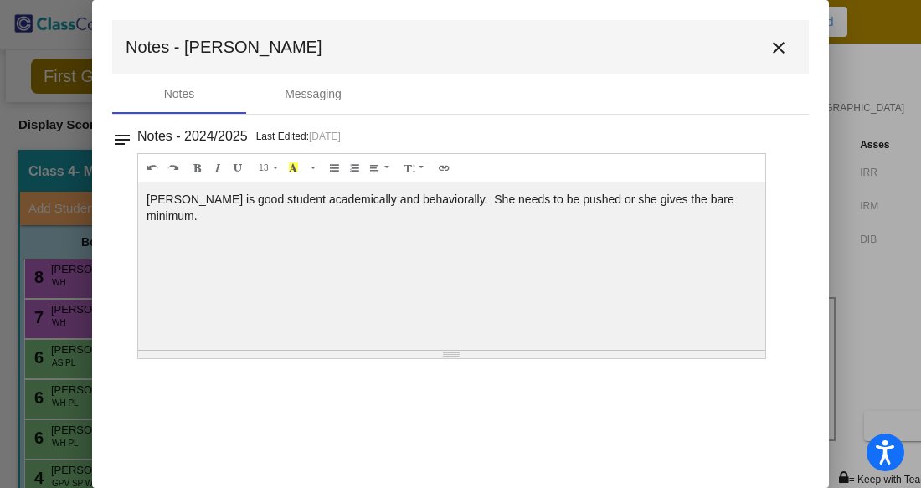
click at [776, 53] on mat-icon "close" at bounding box center [778, 48] width 20 height 20
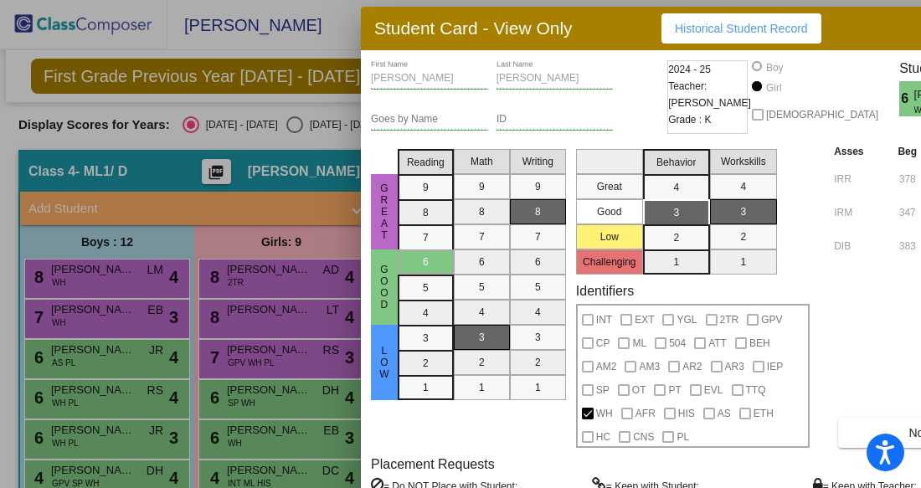
drag, startPoint x: 859, startPoint y: 23, endPoint x: 833, endPoint y: 29, distance: 26.6
click at [833, 29] on div "Student Card - View Only Historical Student Record" at bounding box center [696, 29] width 670 height 44
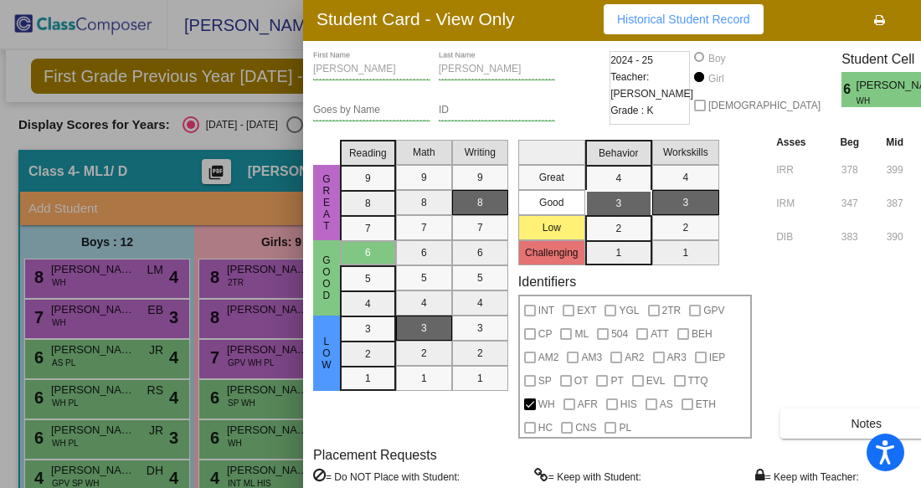
drag, startPoint x: 834, startPoint y: 30, endPoint x: 776, endPoint y: 22, distance: 58.4
click at [776, 22] on div "Student Card - View Only Historical Student Record" at bounding box center [638, 19] width 670 height 44
click at [920, 23] on icon "button" at bounding box center [932, 20] width 9 height 12
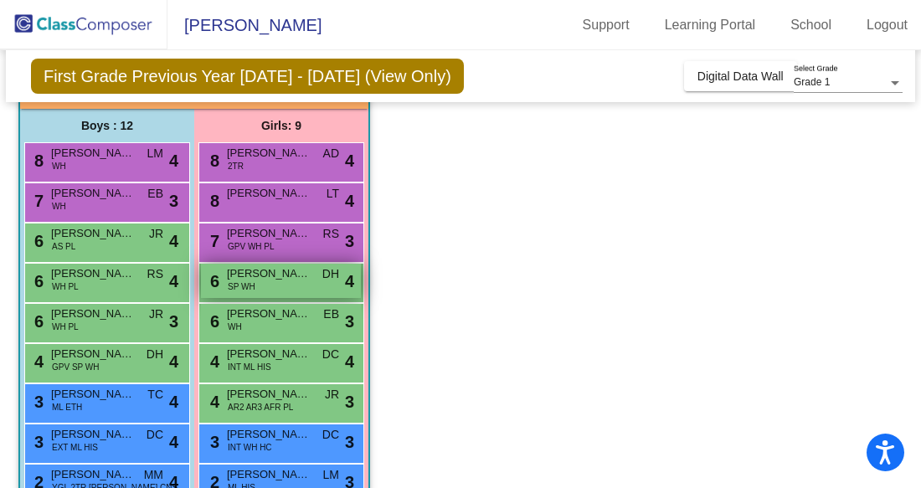
scroll to position [136, 0]
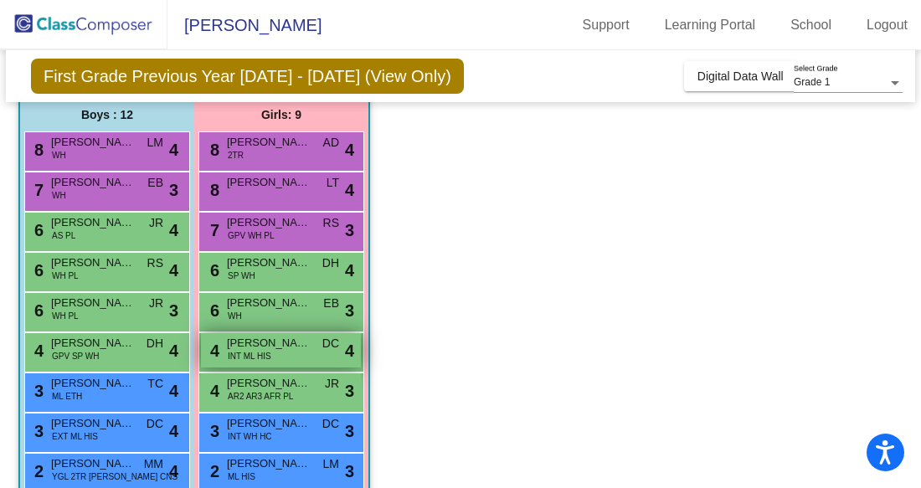
click at [219, 358] on div "4 [PERSON_NAME] Roman INT ML HIS DC lock do_not_disturb_alt 4" at bounding box center [281, 350] width 160 height 34
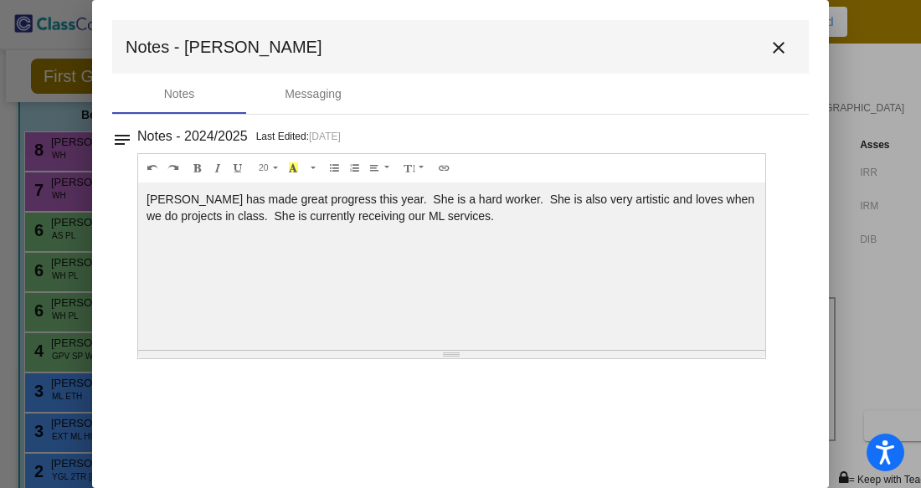
click at [779, 44] on mat-icon "close" at bounding box center [778, 48] width 20 height 20
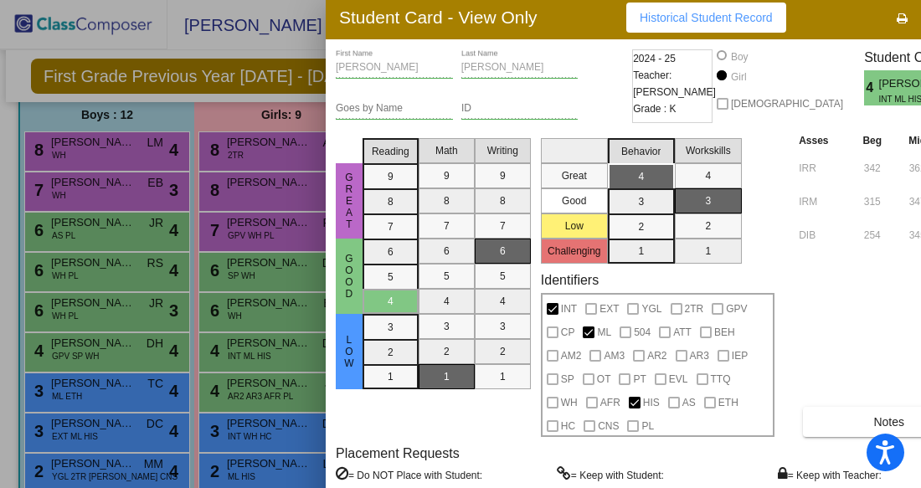
drag, startPoint x: 846, startPoint y: 28, endPoint x: 785, endPoint y: 23, distance: 61.2
click at [785, 23] on div "Student Card - View Only Historical Student Record" at bounding box center [661, 18] width 670 height 44
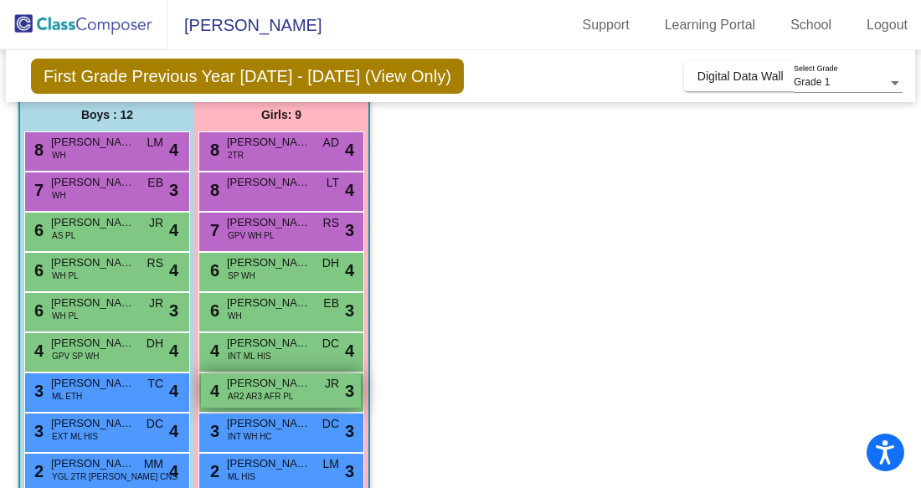
click at [228, 381] on span "[PERSON_NAME]" at bounding box center [269, 383] width 84 height 17
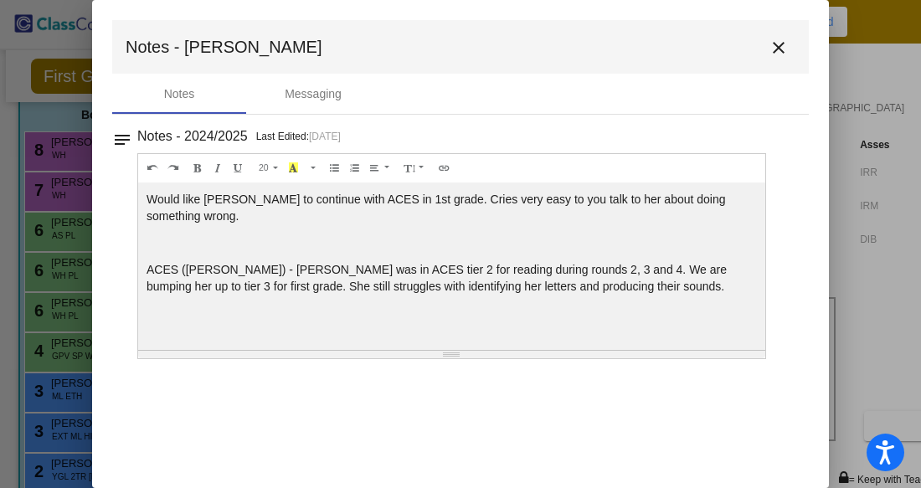
click at [783, 43] on mat-icon "close" at bounding box center [778, 48] width 20 height 20
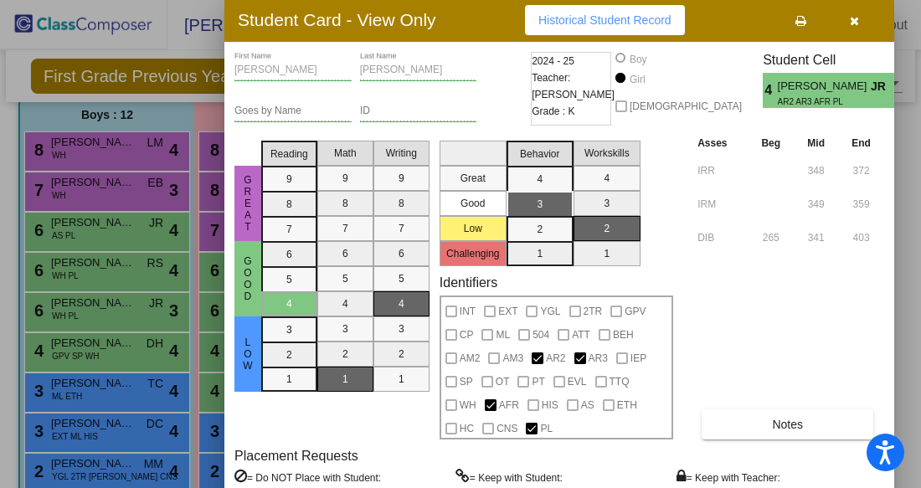
drag, startPoint x: 850, startPoint y: 20, endPoint x: 689, endPoint y: 18, distance: 160.7
click at [689, 18] on div "Student Card - View Only Historical Student Record" at bounding box center [559, 20] width 670 height 44
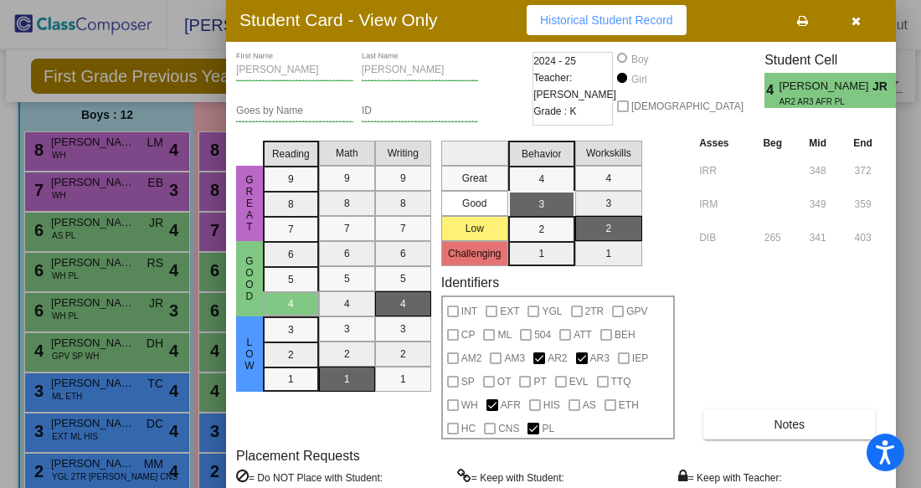
click at [851, 20] on icon "button" at bounding box center [855, 21] width 9 height 12
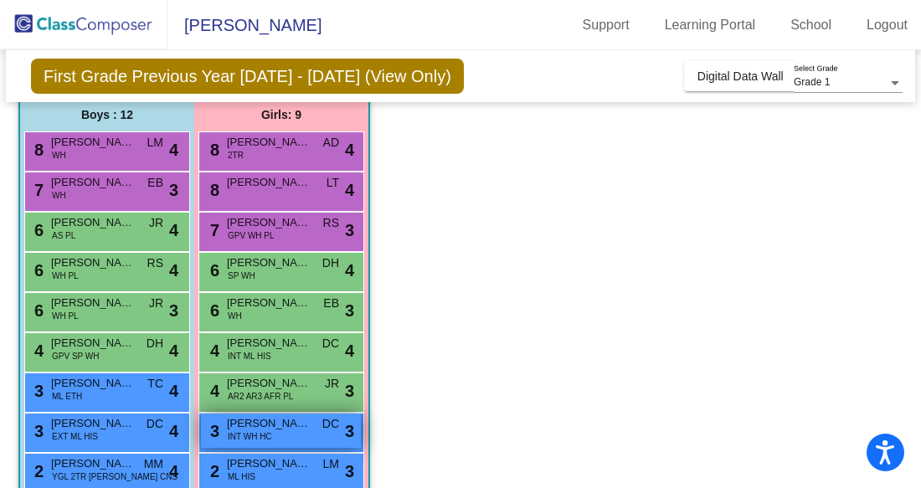
click at [241, 429] on span "[PERSON_NAME]" at bounding box center [269, 423] width 84 height 17
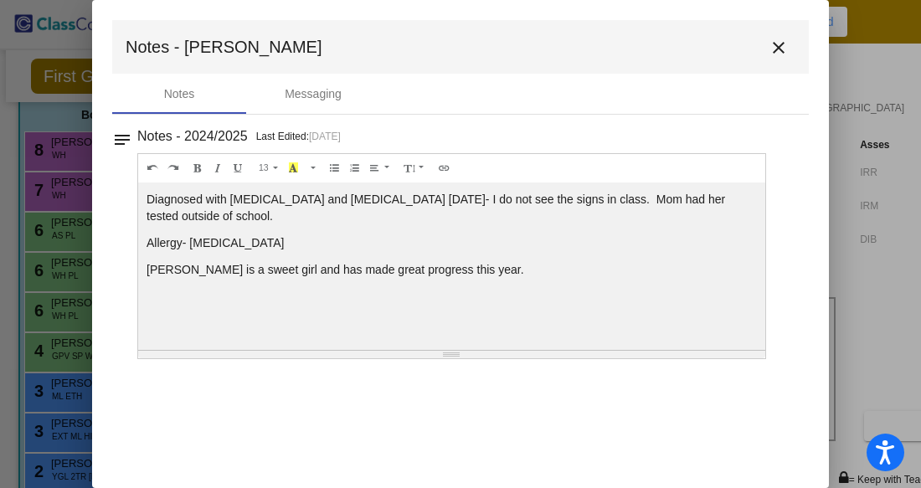
click at [783, 45] on mat-icon "close" at bounding box center [778, 48] width 20 height 20
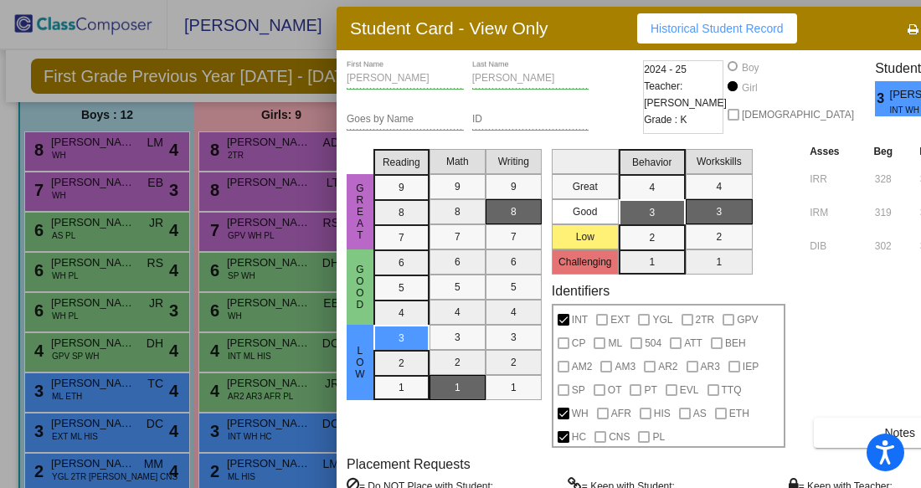
drag, startPoint x: 827, startPoint y: 29, endPoint x: 778, endPoint y: 36, distance: 49.8
click at [778, 36] on div "Student Card - View Only Historical Student Record" at bounding box center [671, 29] width 670 height 44
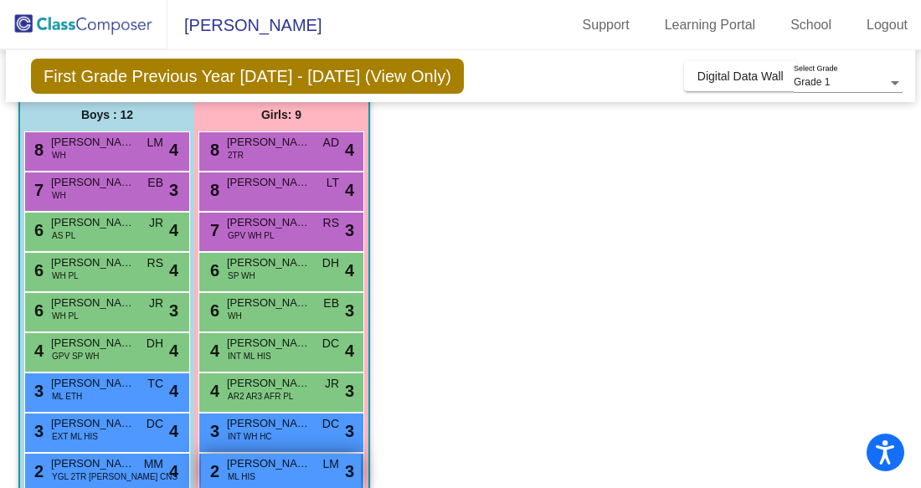
click at [317, 469] on div "2 [PERSON_NAME] [PERSON_NAME] HIS LM lock do_not_disturb_alt 3" at bounding box center [281, 471] width 160 height 34
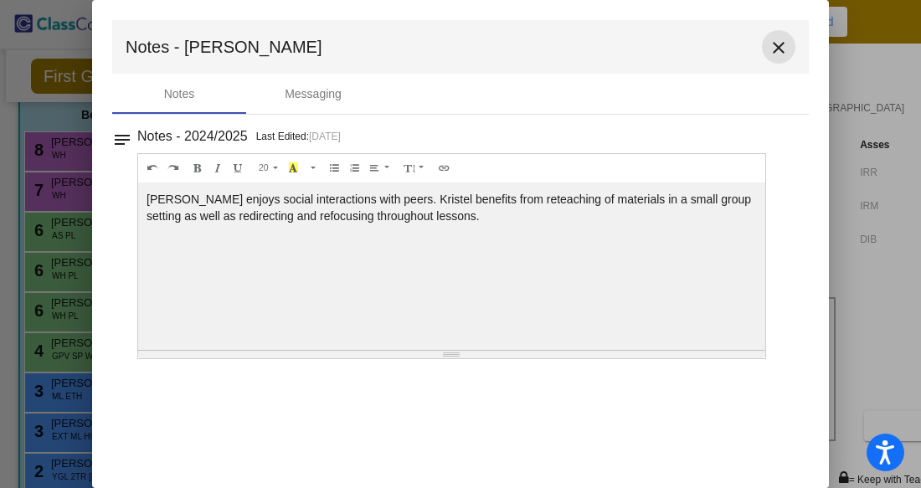
click at [783, 43] on mat-icon "close" at bounding box center [778, 48] width 20 height 20
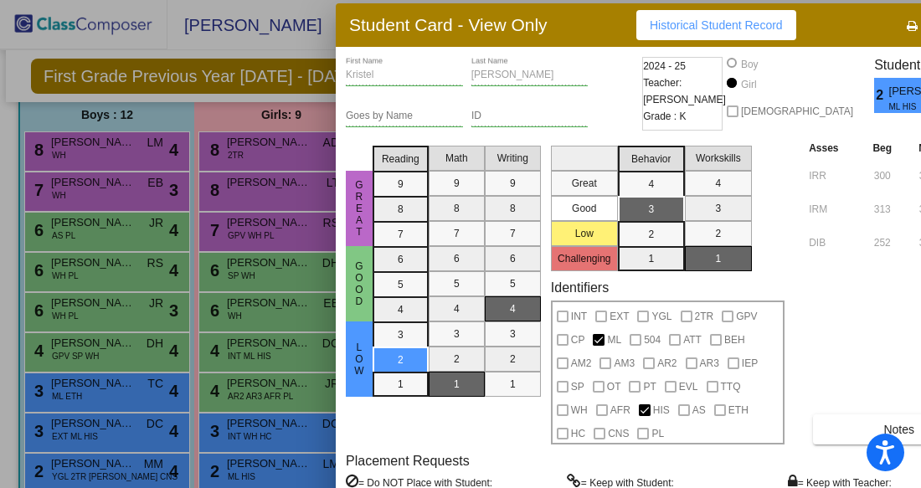
drag, startPoint x: 847, startPoint y: 24, endPoint x: 797, endPoint y: 28, distance: 50.3
click at [797, 28] on div "Student Card - View Only Historical Student Record" at bounding box center [671, 25] width 670 height 44
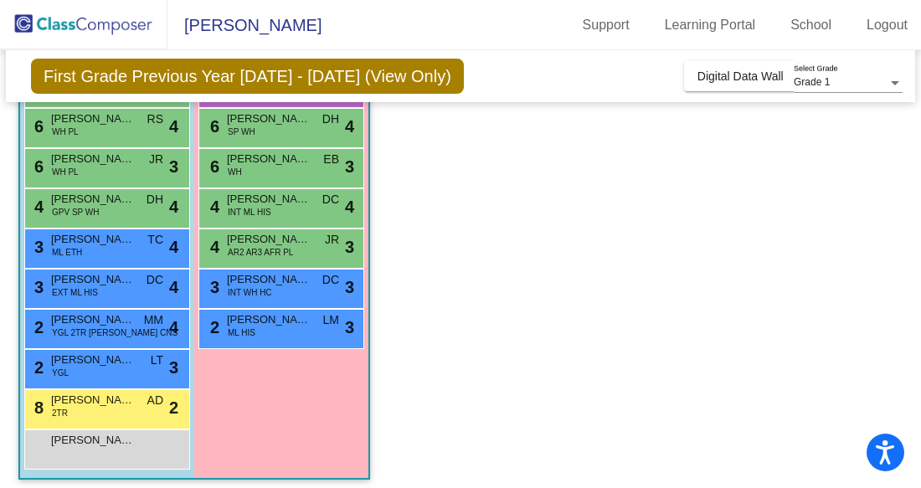
scroll to position [0, 0]
